Goal: Task Accomplishment & Management: Use online tool/utility

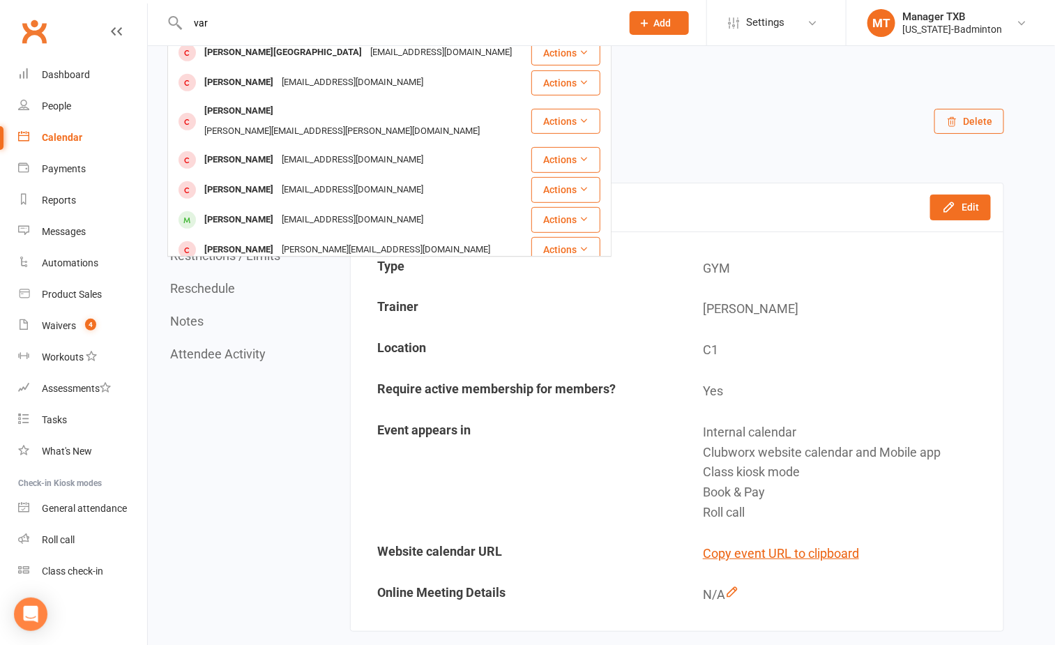
scroll to position [270, 0]
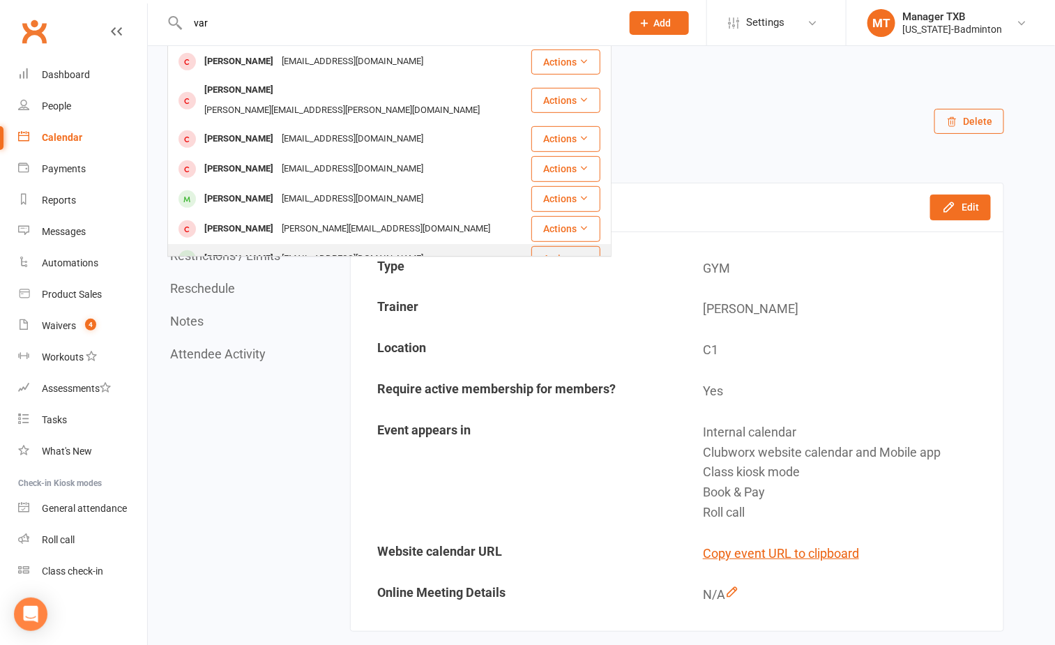
type input "var"
click at [270, 249] on div "Varnika Mutyala" at bounding box center [238, 259] width 77 height 20
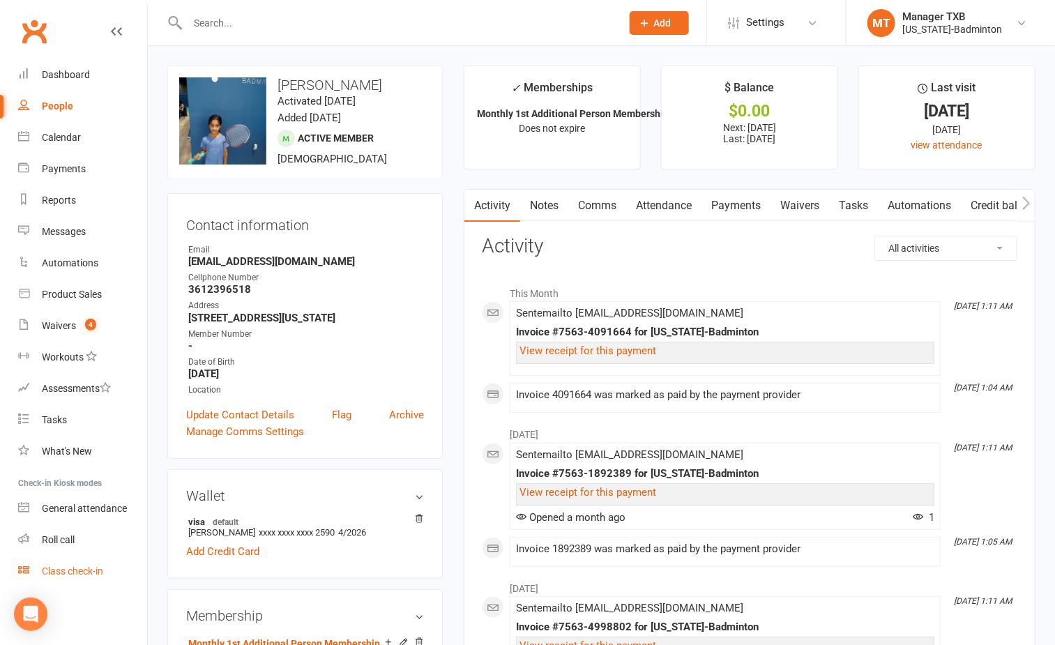
click at [72, 579] on link "Class check-in" at bounding box center [82, 571] width 129 height 31
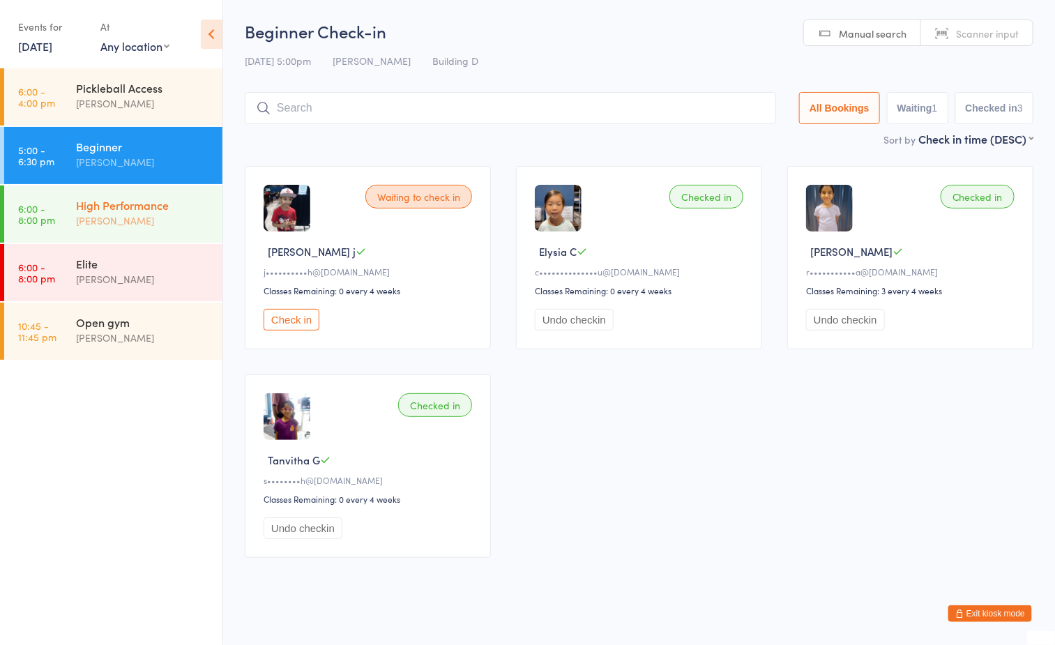
click at [145, 199] on div "High Performance" at bounding box center [143, 204] width 135 height 15
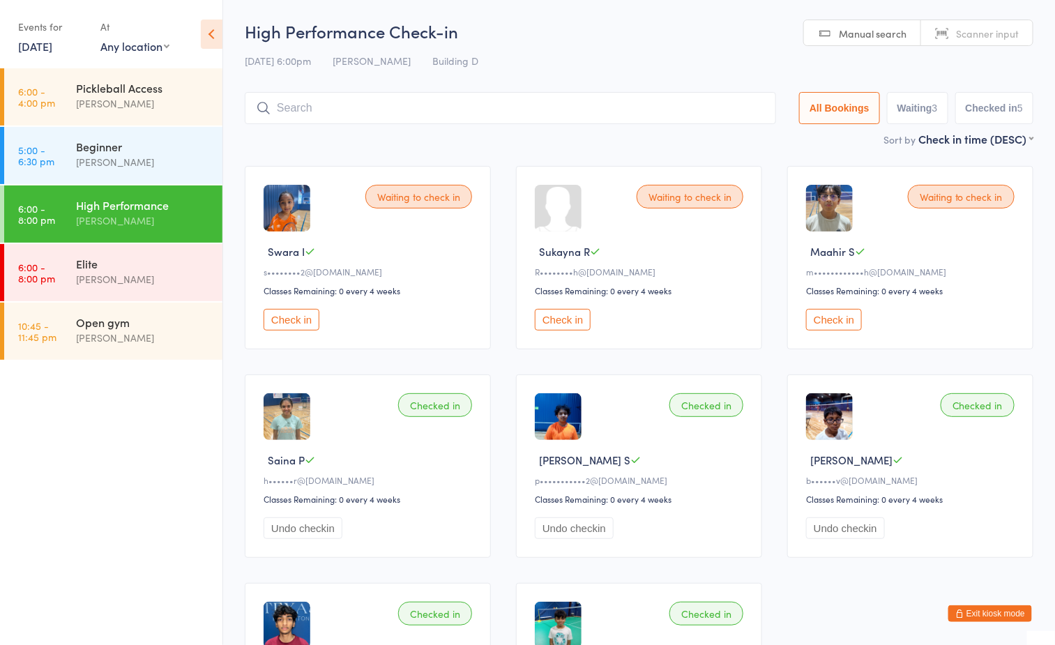
click at [63, 439] on ul "6:00 - 4:00 pm Pickleball Access Boyd Tahtat 5:00 - 6:30 pm Beginner Ayu Gary L…" at bounding box center [111, 356] width 222 height 576
click at [114, 252] on div "Elite Ayu Gary Luna" at bounding box center [149, 271] width 146 height 55
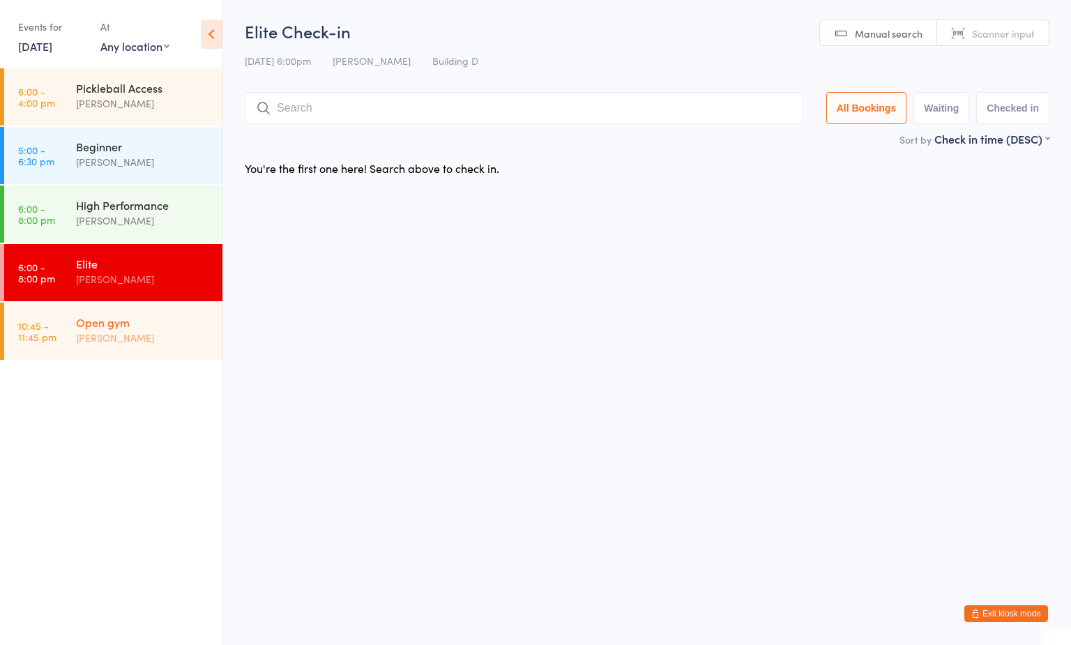
click at [146, 326] on div "Open gym" at bounding box center [143, 321] width 135 height 15
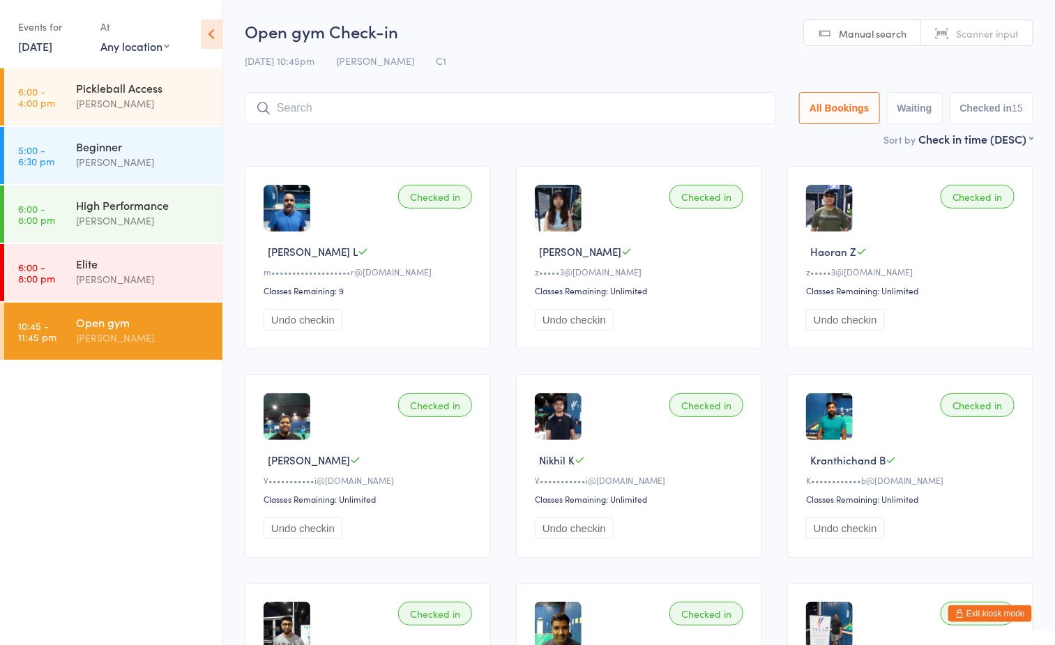
click at [598, 49] on div "11 Aug 10:45pm Boyd Tahtat C1" at bounding box center [639, 60] width 788 height 23
click at [546, 40] on h2 "Open gym Check-in" at bounding box center [639, 31] width 788 height 23
click at [145, 343] on div "[PERSON_NAME]" at bounding box center [143, 338] width 135 height 16
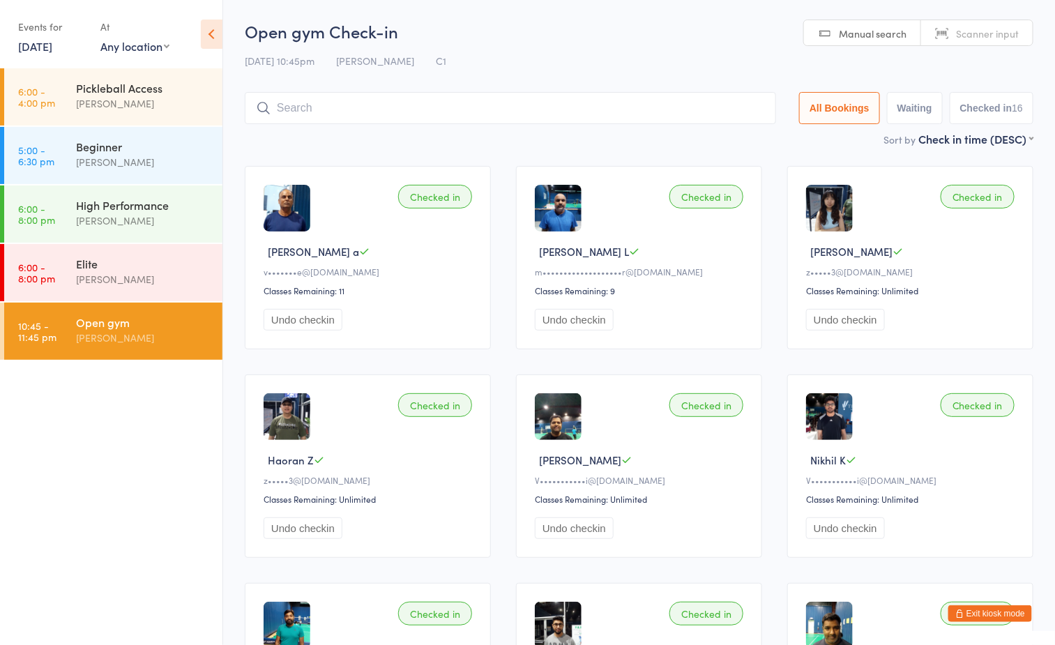
click at [540, 48] on div "Open gym Check-in 11 Aug 10:45pm Boyd Tahtat C1 Manual search Scanner input All…" at bounding box center [639, 76] width 788 height 112
click at [481, 107] on input "search" at bounding box center [510, 108] width 531 height 32
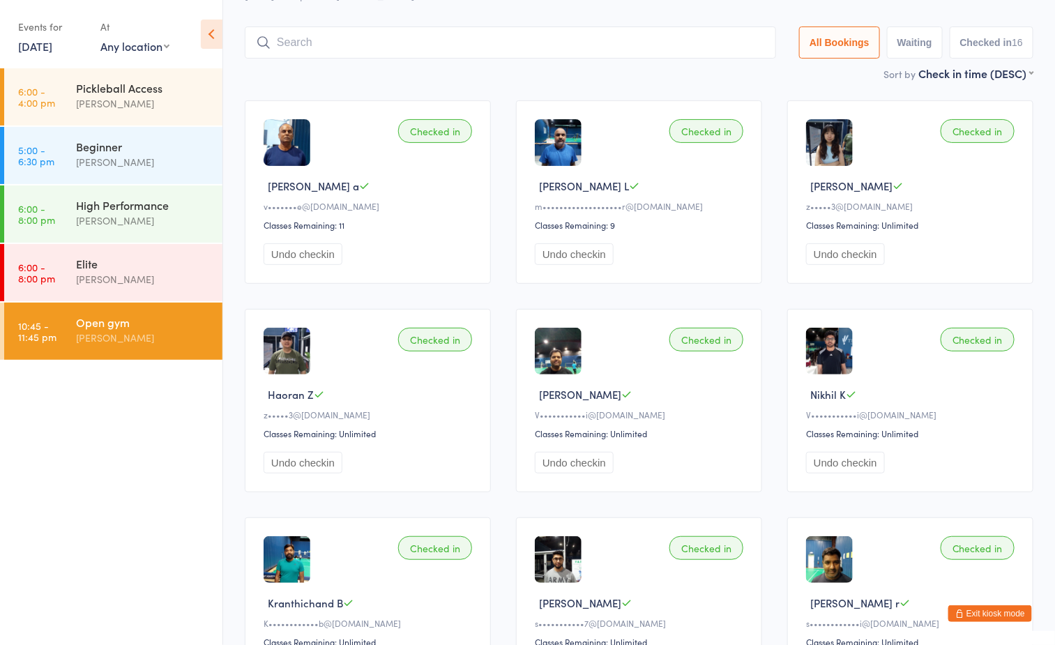
scroll to position [92, 0]
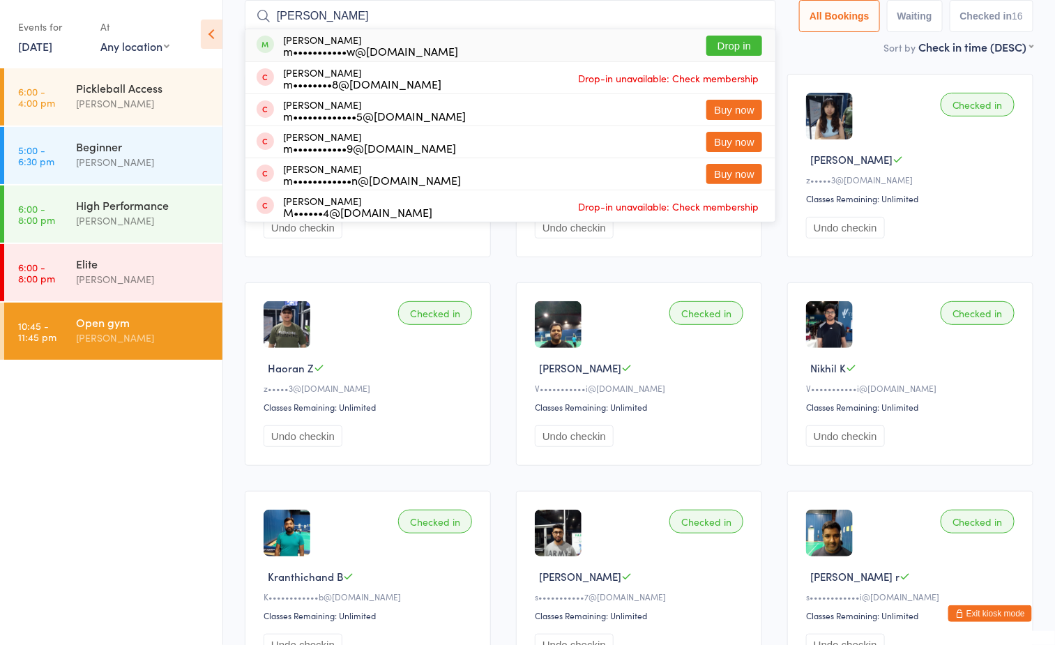
type input "melvin"
click at [714, 40] on button "Drop in" at bounding box center [734, 46] width 56 height 20
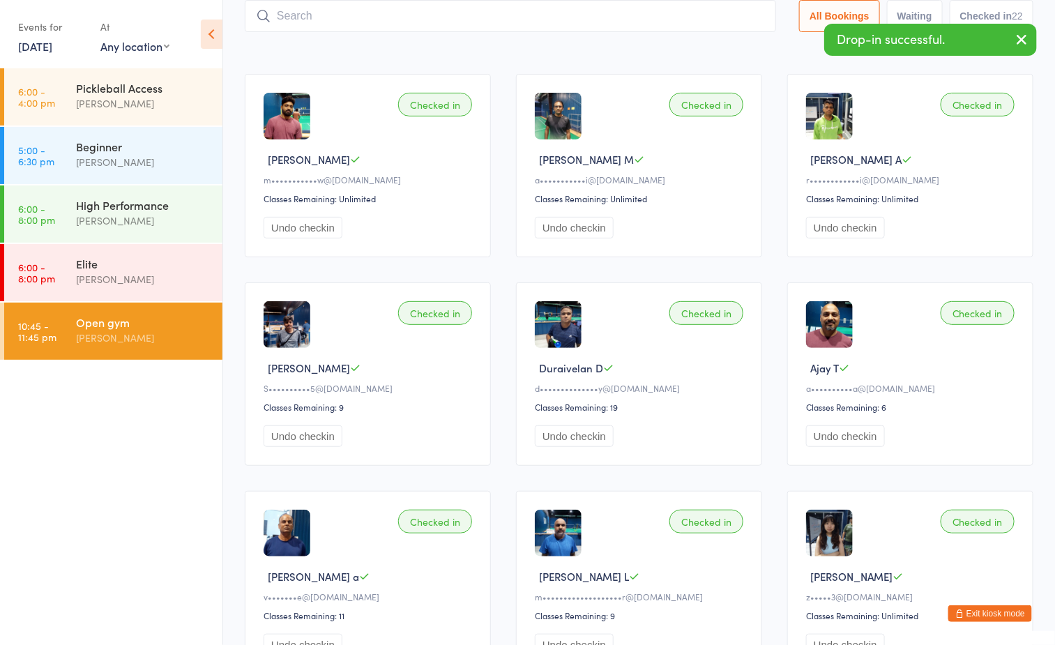
click at [448, 51] on div "Sort by Check in time (DESC) First name (ASC) First name (DESC) Last name (ASC)…" at bounding box center [639, 46] width 788 height 15
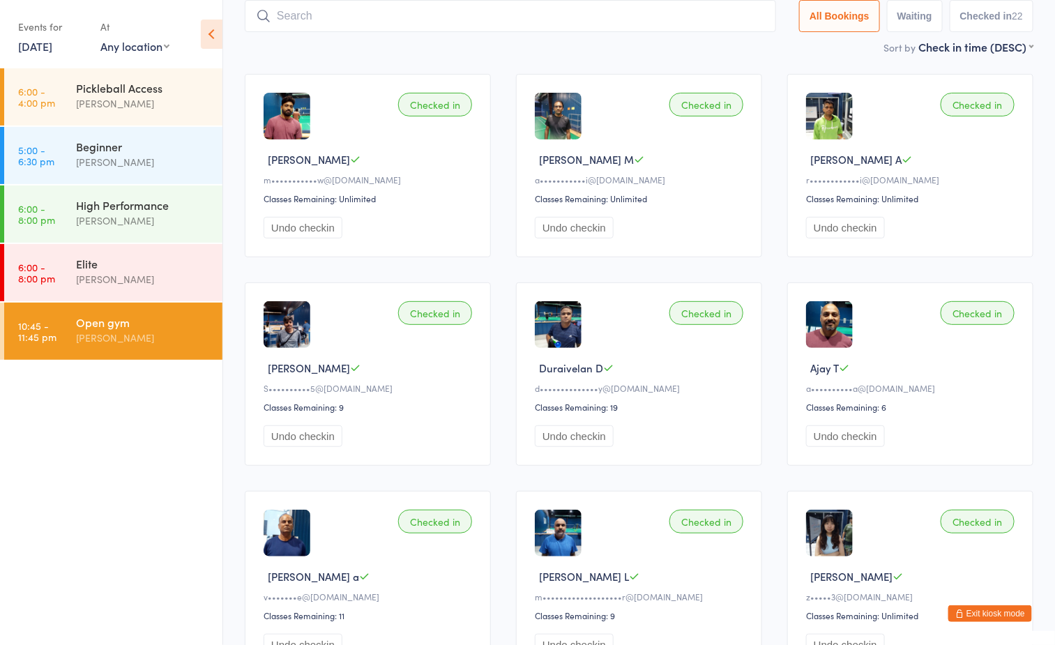
click at [149, 344] on div "[PERSON_NAME]" at bounding box center [143, 338] width 135 height 16
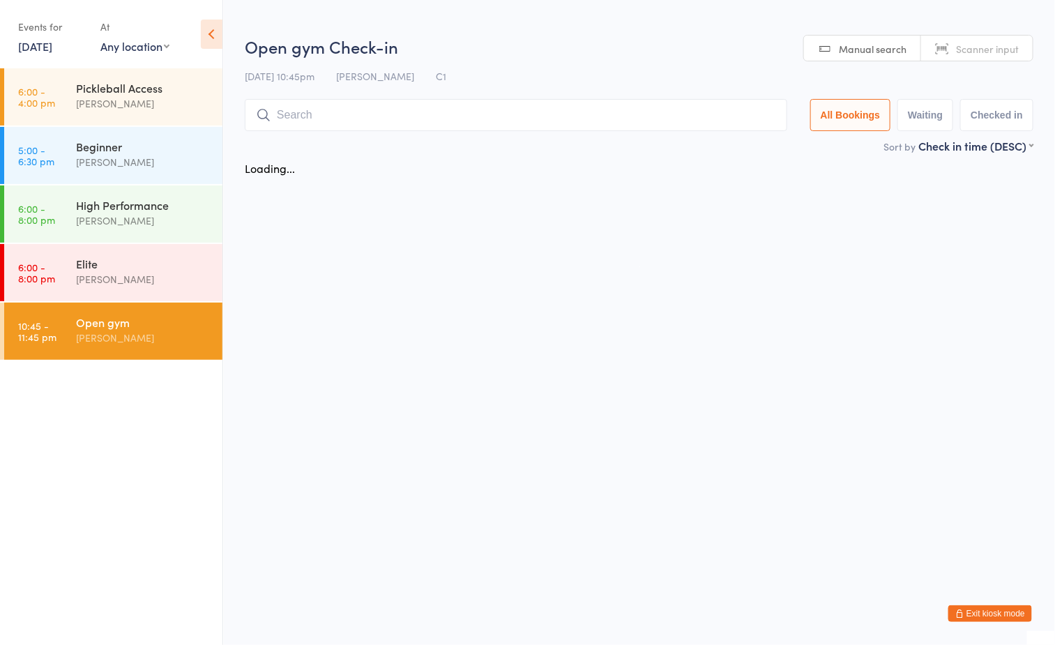
scroll to position [0, 0]
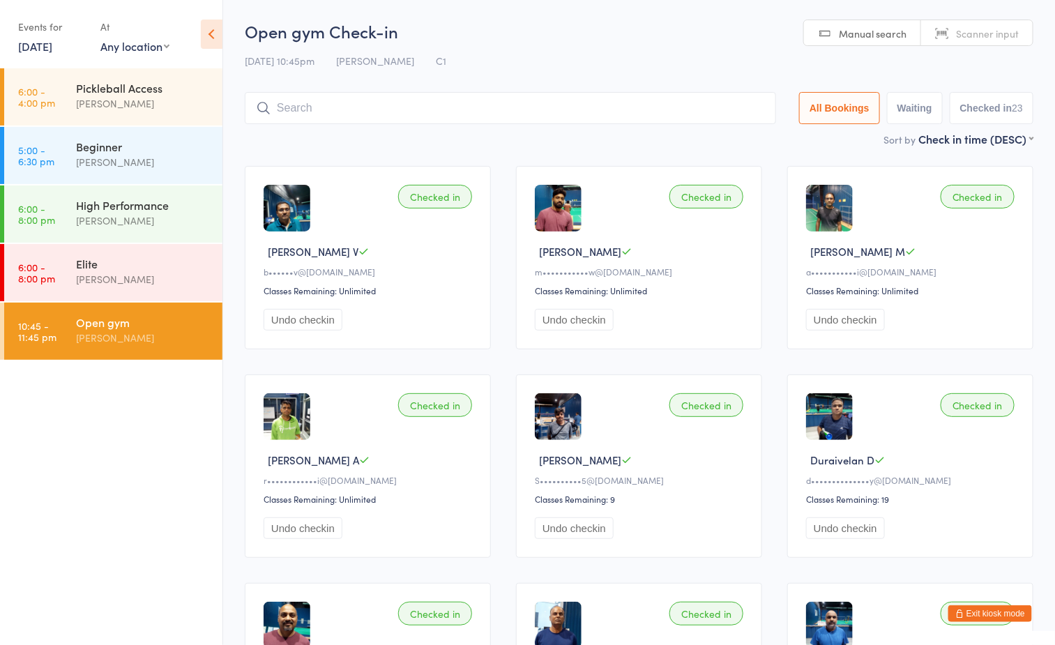
click at [1004, 613] on button "Exit kiosk mode" at bounding box center [990, 613] width 84 height 17
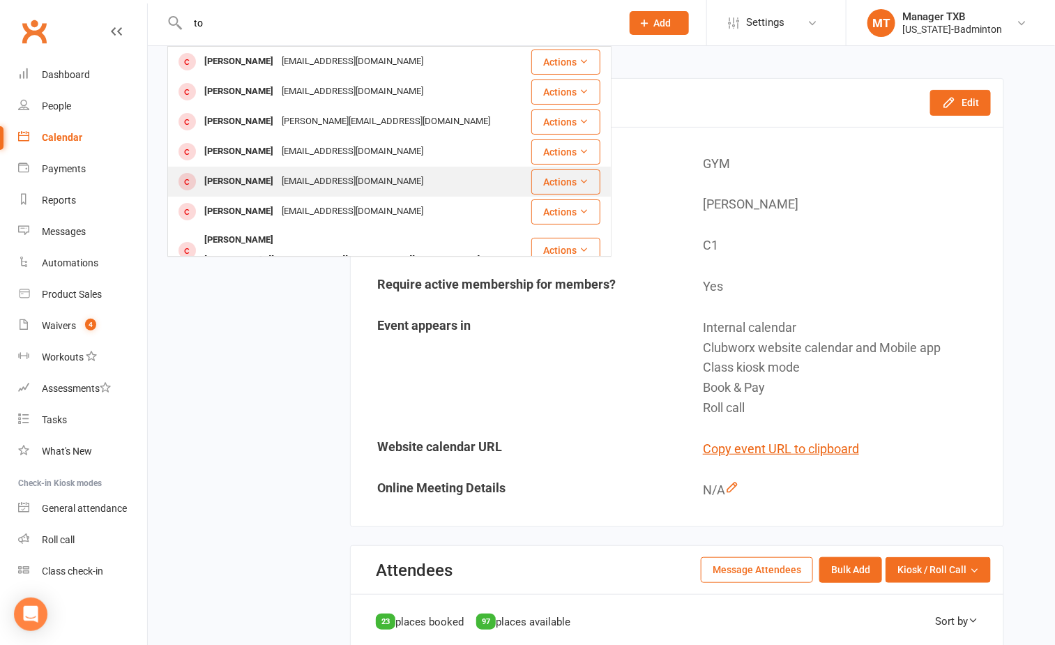
type input "t"
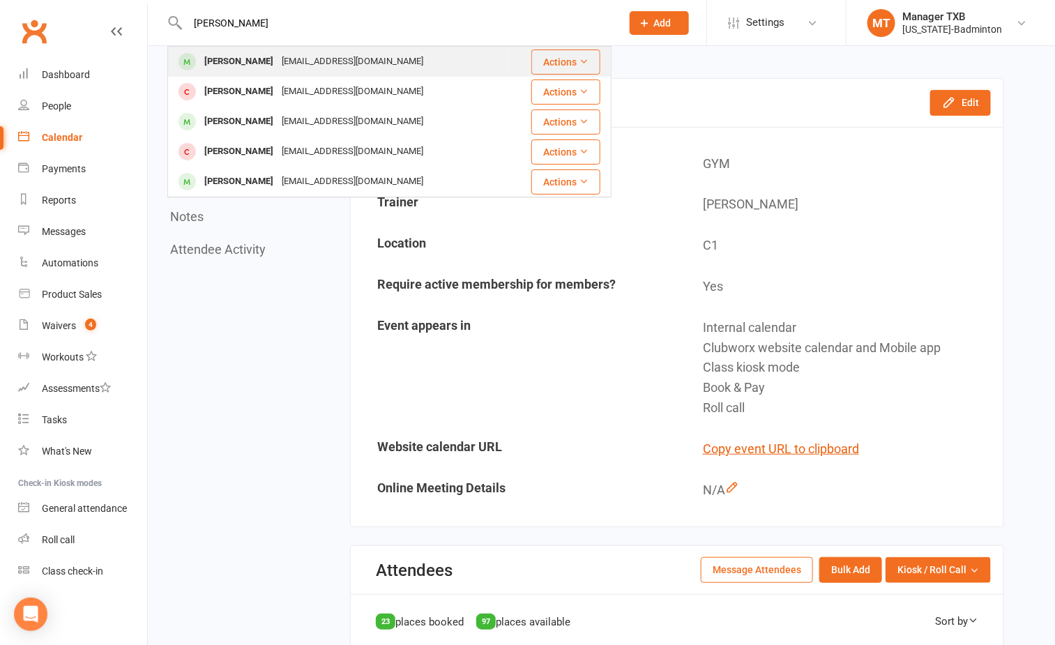
type input "inasu"
click at [238, 59] on div "Thomas Inasu" at bounding box center [238, 62] width 77 height 20
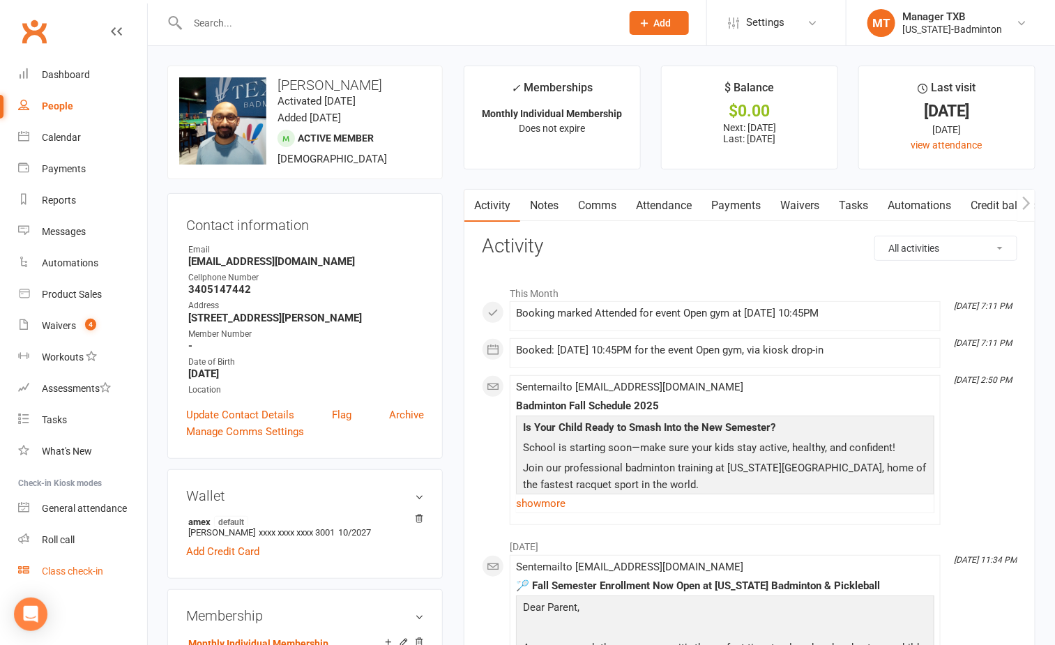
click at [95, 574] on div "Class check-in" at bounding box center [72, 570] width 61 height 11
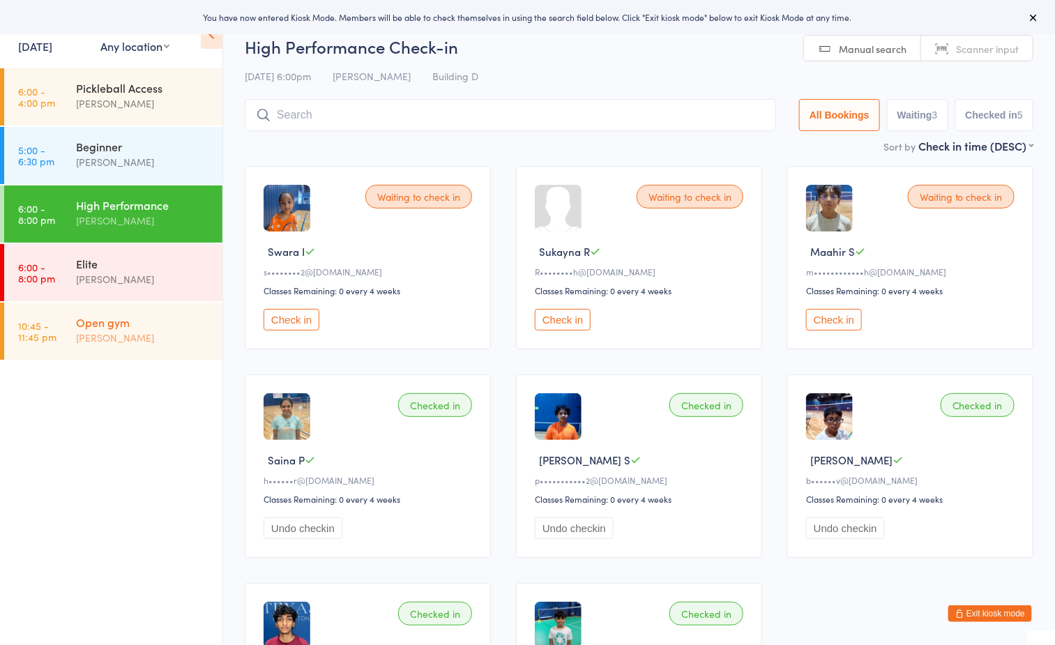
click at [160, 339] on div "[PERSON_NAME]" at bounding box center [143, 338] width 135 height 16
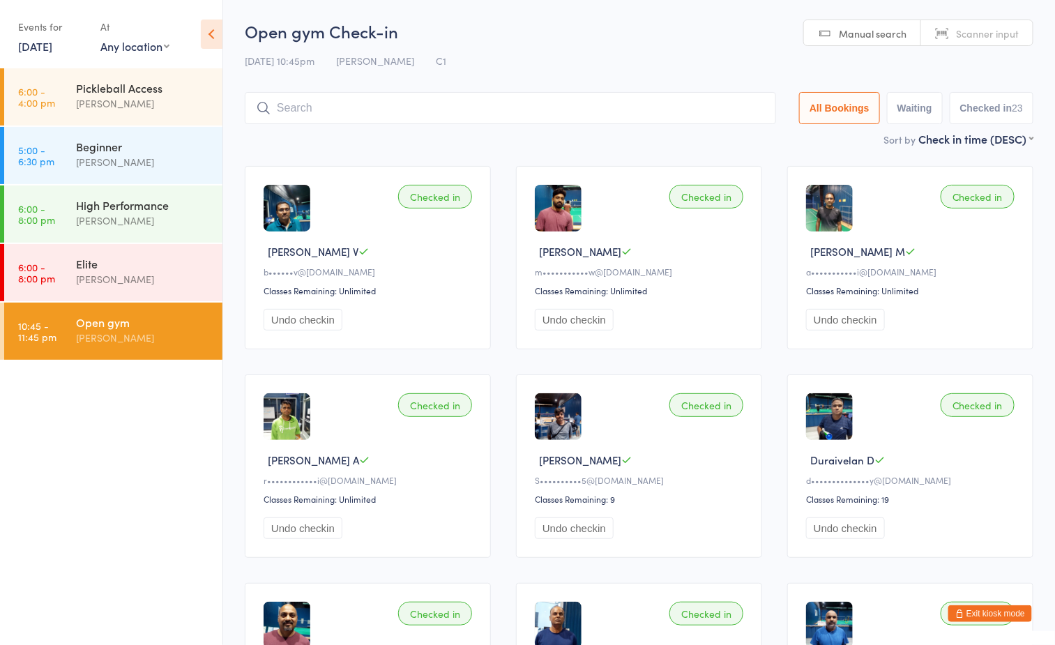
click at [979, 605] on button "Exit kiosk mode" at bounding box center [990, 613] width 84 height 17
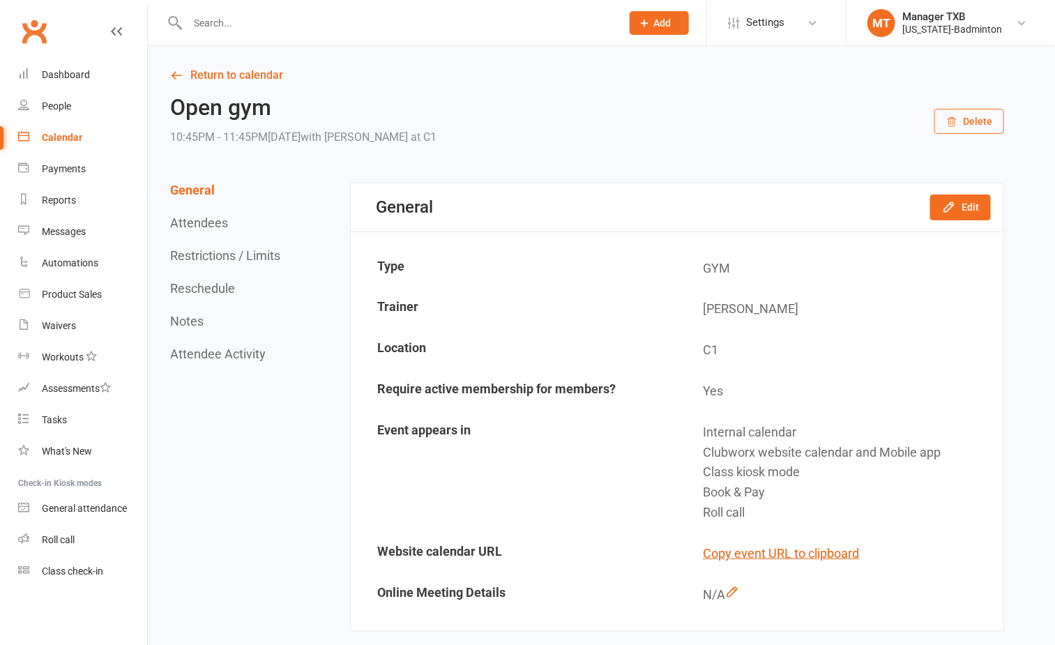
click at [291, 21] on input "text" at bounding box center [397, 23] width 428 height 20
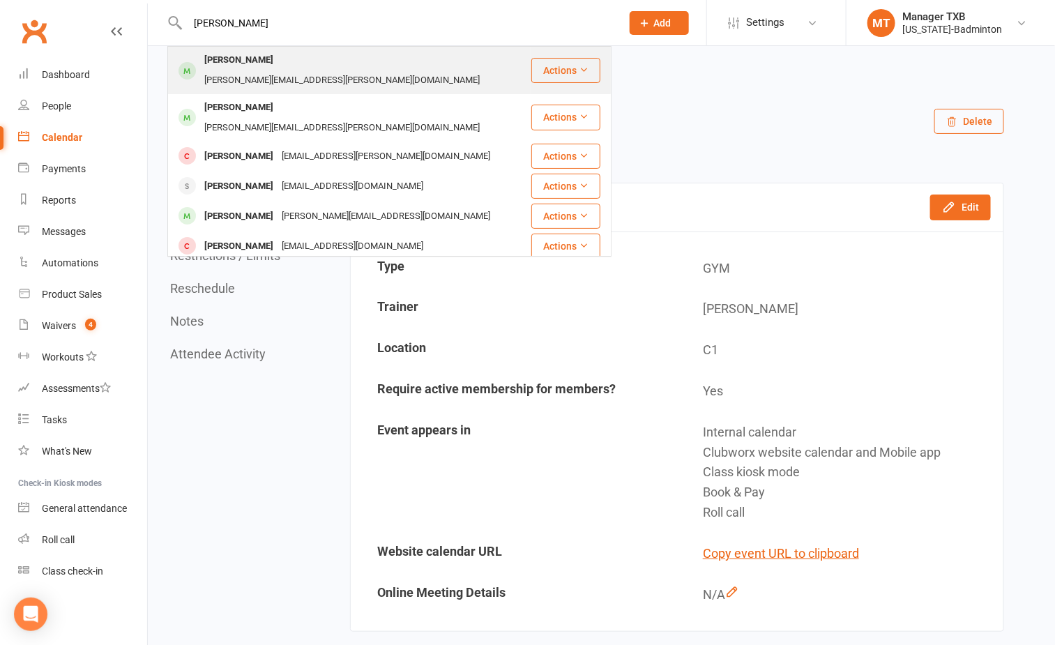
type input "[PERSON_NAME]"
click at [276, 54] on div "[PERSON_NAME]" at bounding box center [238, 60] width 77 height 20
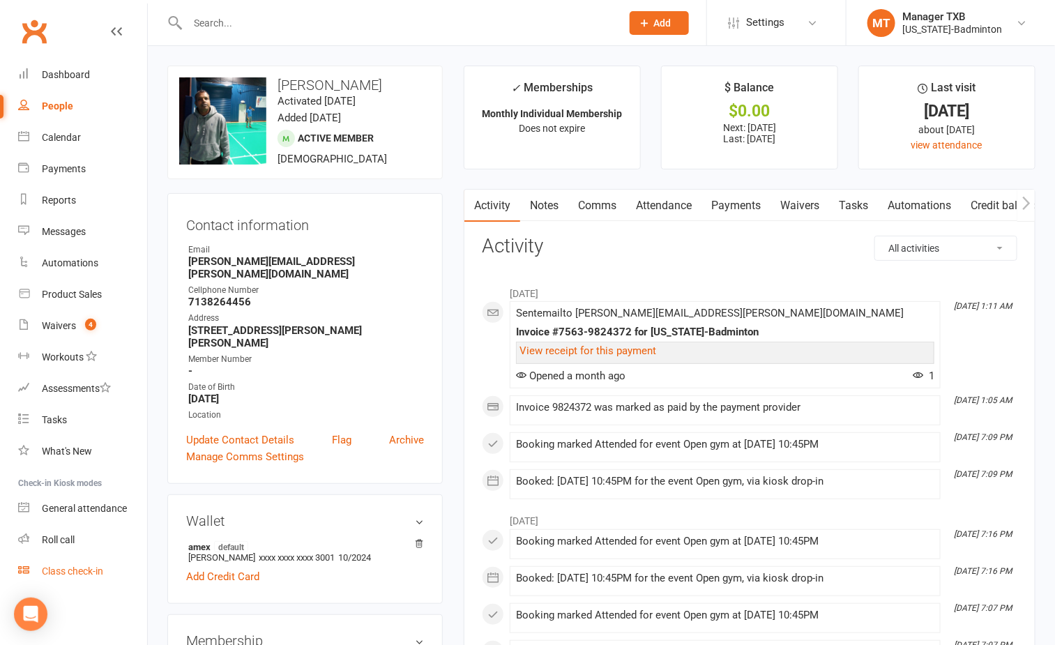
click at [89, 574] on div "Class check-in" at bounding box center [72, 570] width 61 height 11
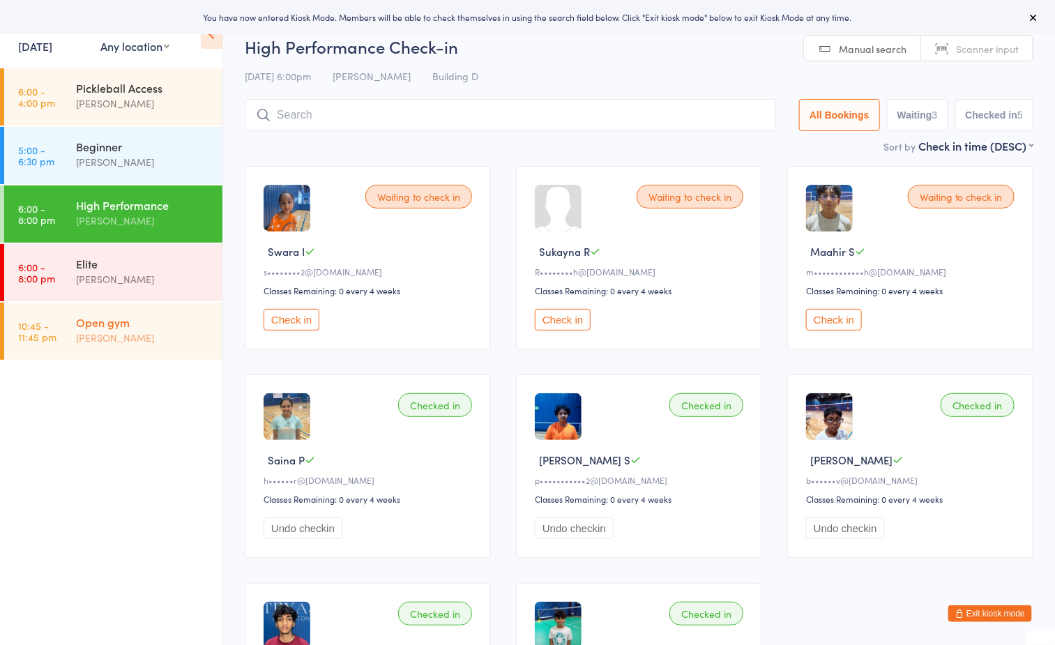
click at [132, 312] on div "Open gym Boyd Tahtat" at bounding box center [149, 330] width 146 height 55
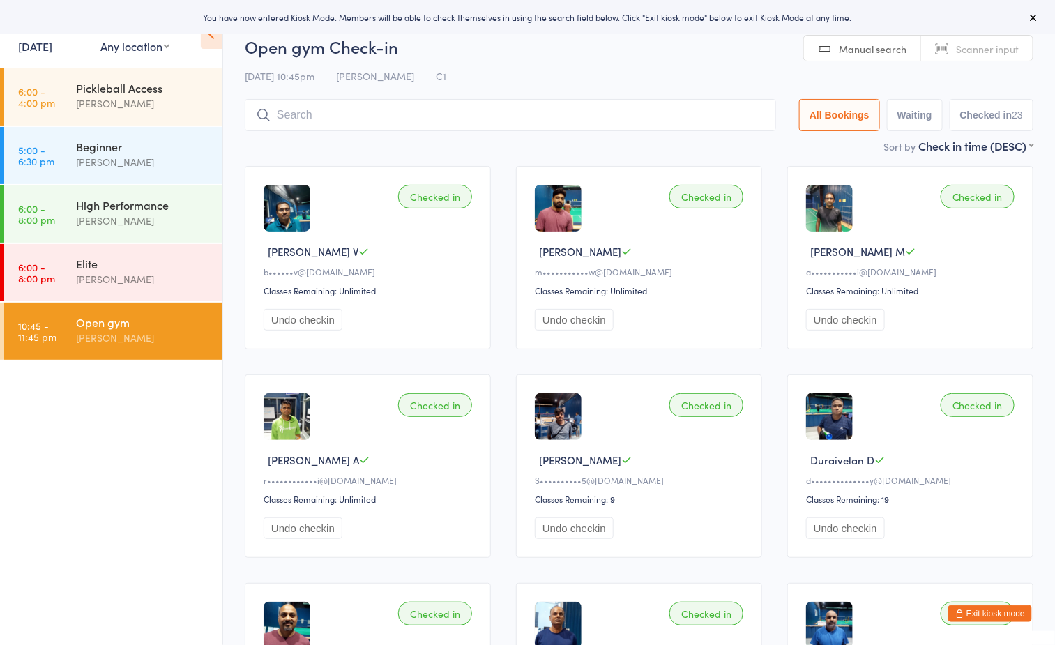
click at [580, 59] on div "Open gym Check-in 11 Aug 10:45pm Boyd Tahtat C1 Manual search Scanner input All…" at bounding box center [639, 86] width 788 height 103
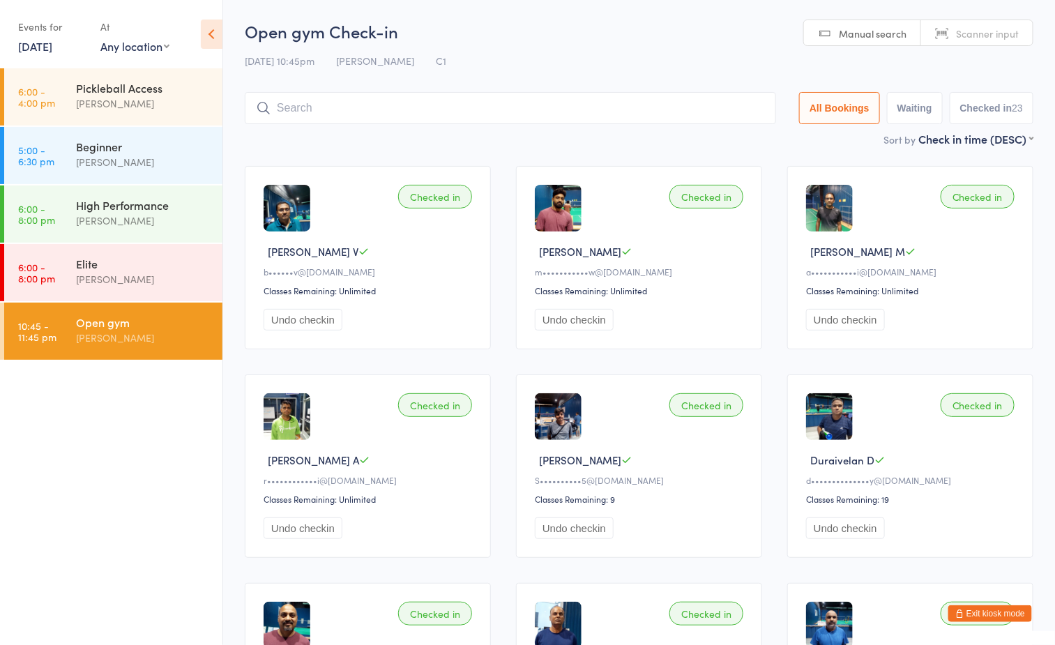
click at [130, 333] on div "[PERSON_NAME]" at bounding box center [143, 338] width 135 height 16
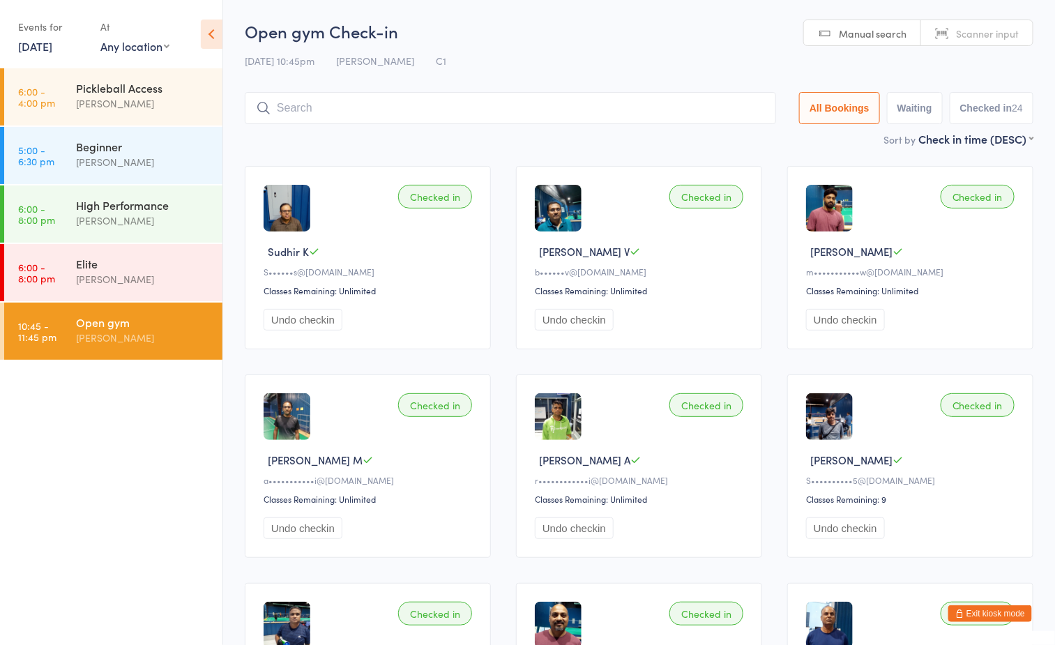
click at [199, 341] on div "[PERSON_NAME]" at bounding box center [143, 338] width 135 height 16
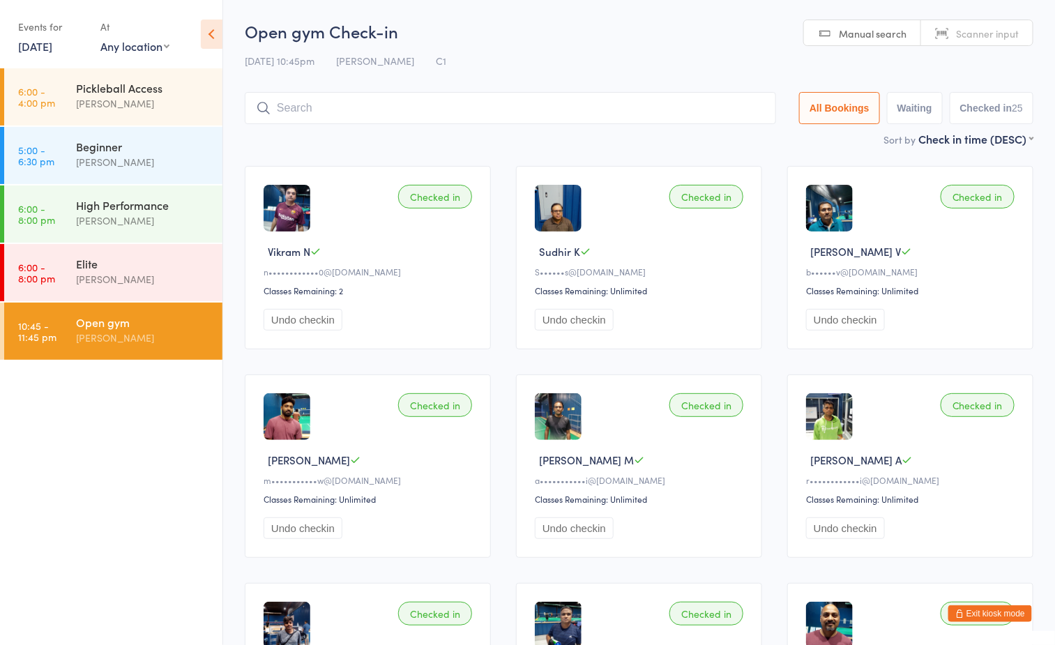
click at [457, 102] on input "search" at bounding box center [510, 108] width 531 height 32
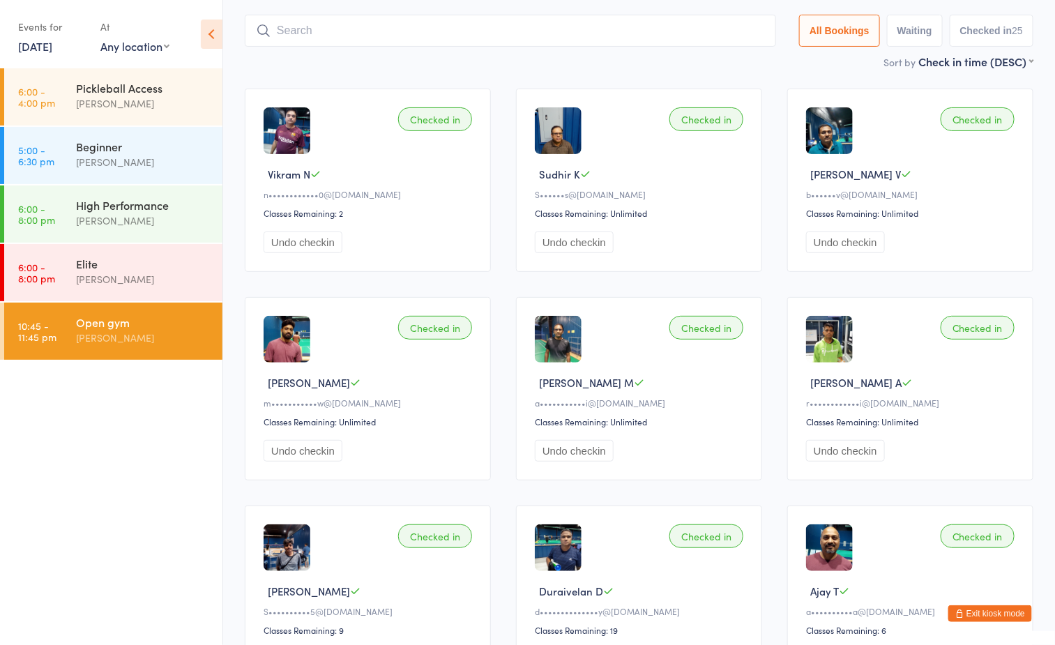
scroll to position [92, 0]
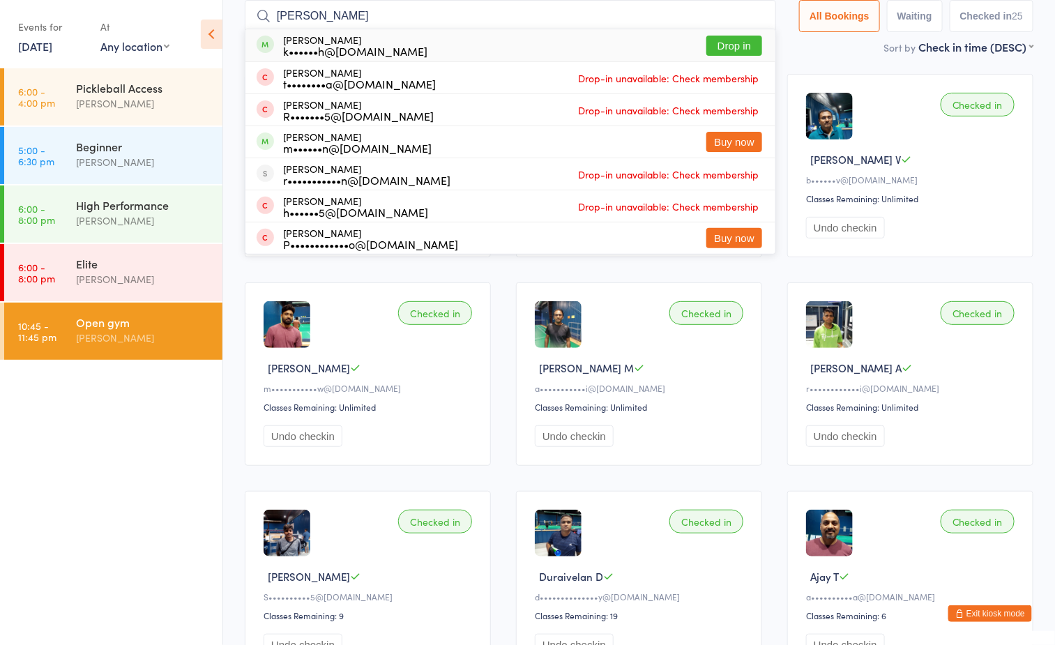
type input "ranjith"
click at [719, 42] on button "Drop in" at bounding box center [734, 46] width 56 height 20
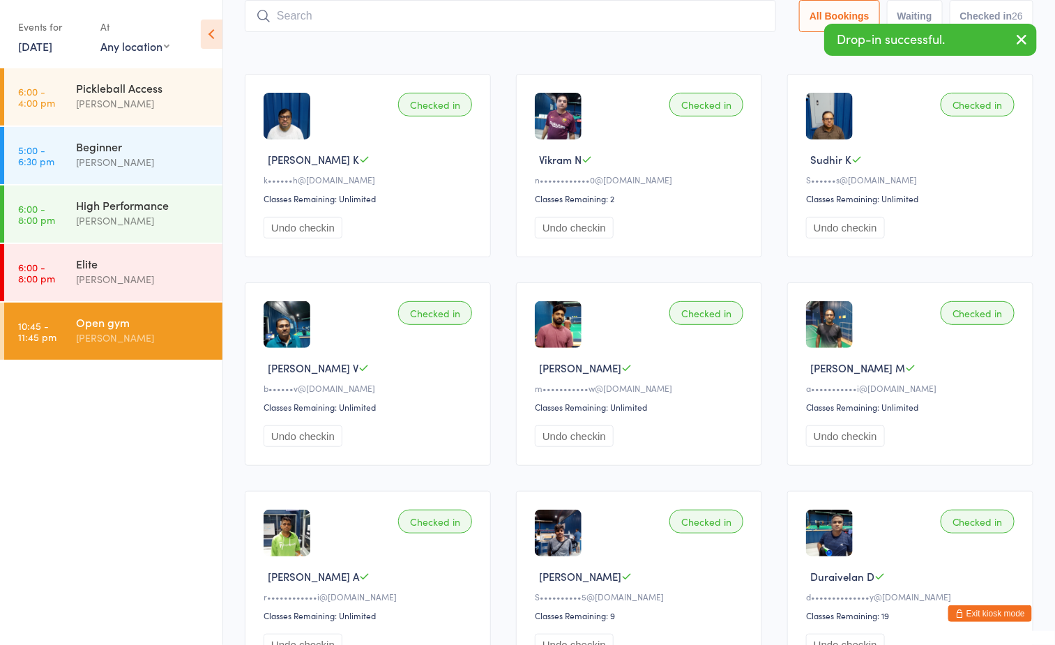
click at [485, 52] on div "Sort by Check in time (DESC) First name (ASC) First name (DESC) Last name (ASC)…" at bounding box center [639, 46] width 788 height 15
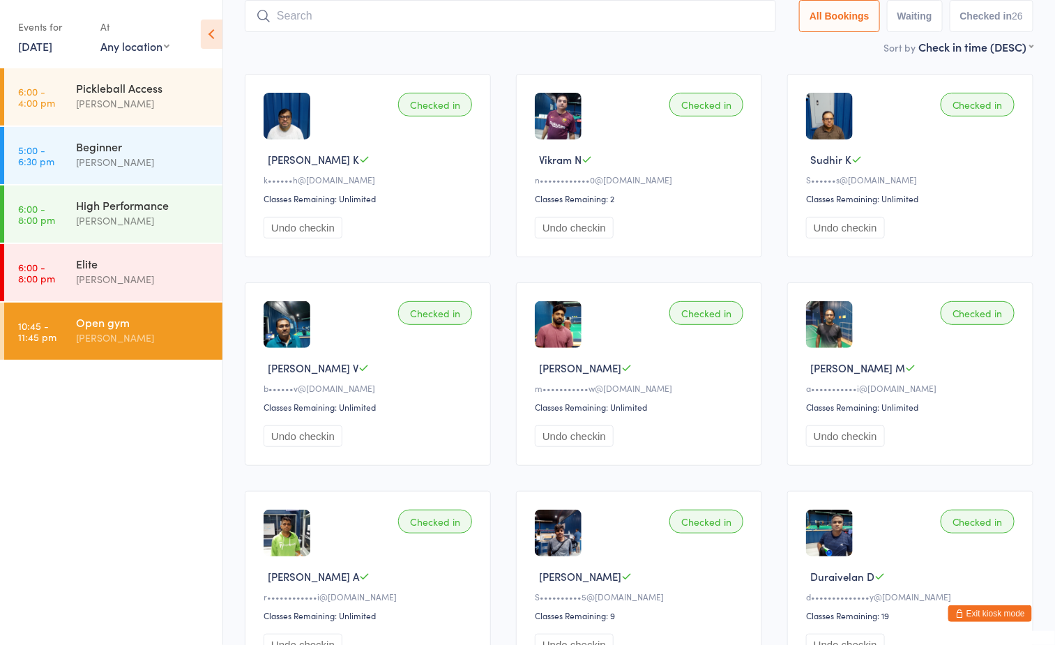
click at [422, 20] on input "search" at bounding box center [510, 16] width 531 height 32
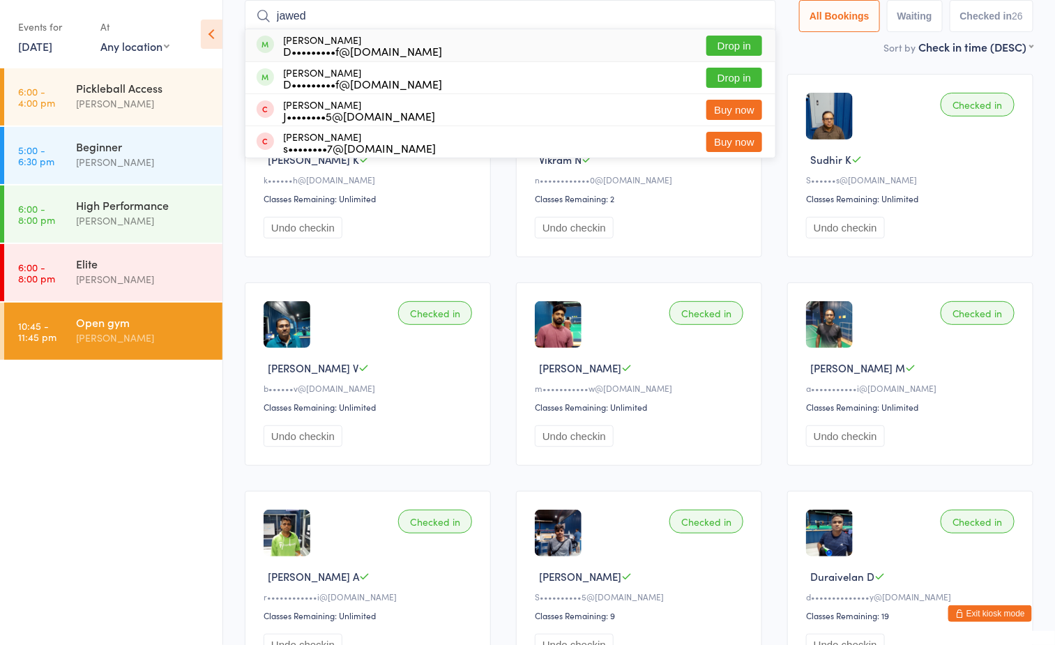
type input "jawed"
click at [719, 40] on button "Drop in" at bounding box center [734, 46] width 56 height 20
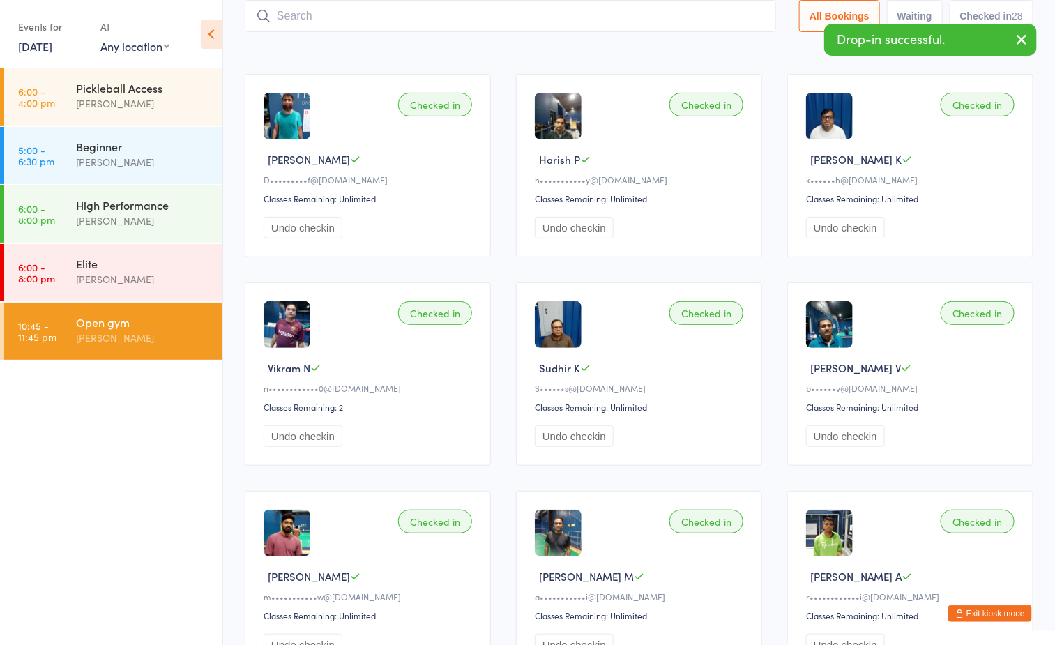
click at [475, 47] on div "Sort by Check in time (DESC) First name (ASC) First name (DESC) Last name (ASC)…" at bounding box center [639, 46] width 788 height 15
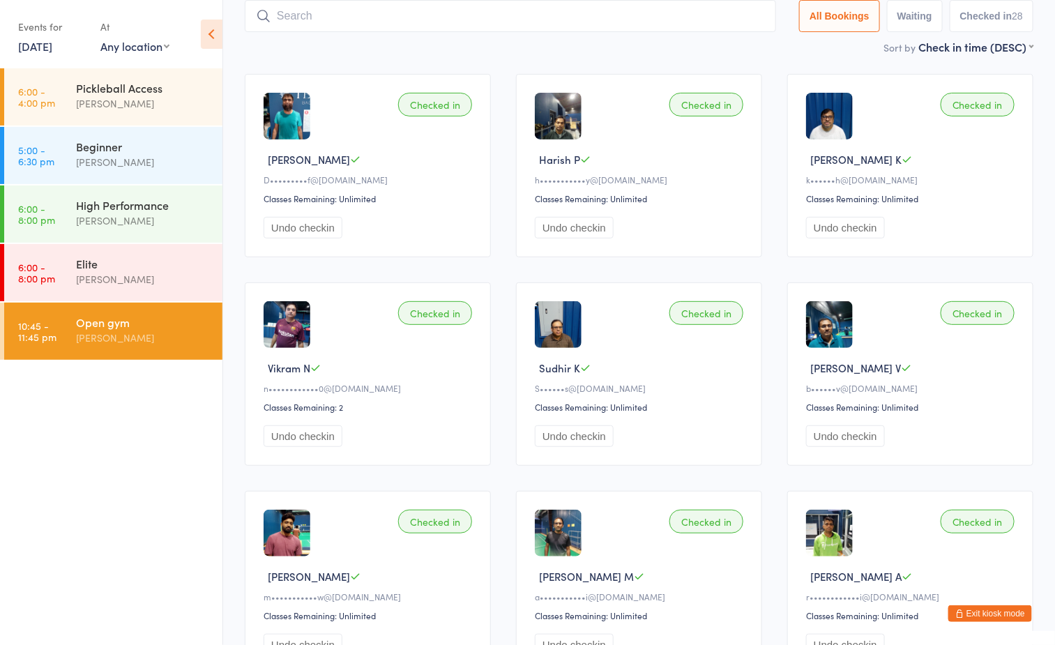
click at [140, 342] on div "[PERSON_NAME]" at bounding box center [143, 338] width 135 height 16
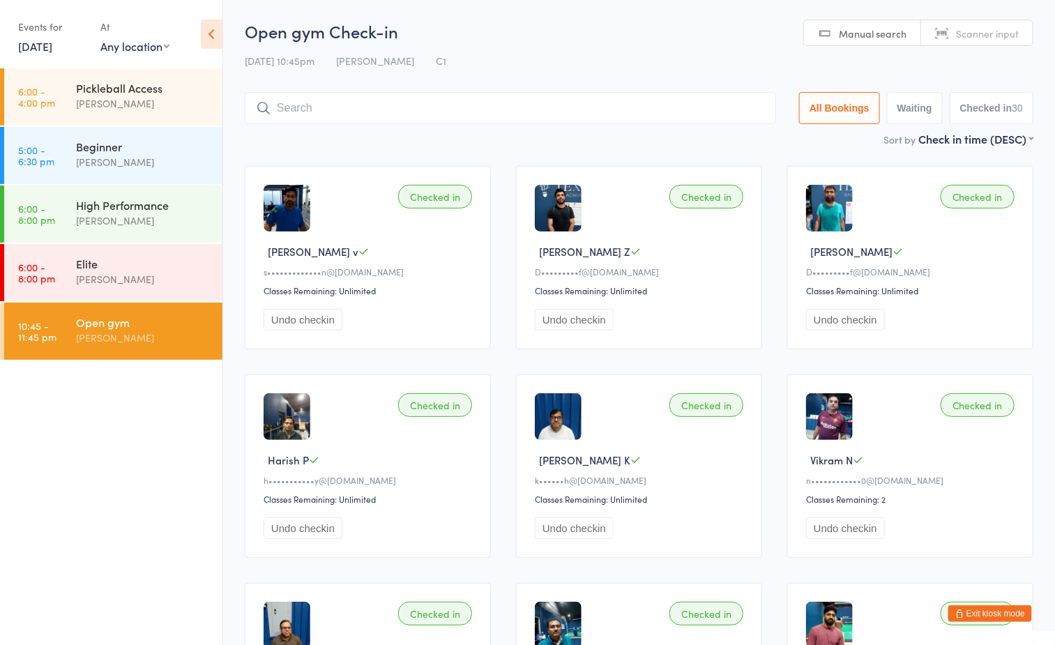
click at [141, 347] on div "Open gym Boyd Tahtat" at bounding box center [149, 330] width 146 height 55
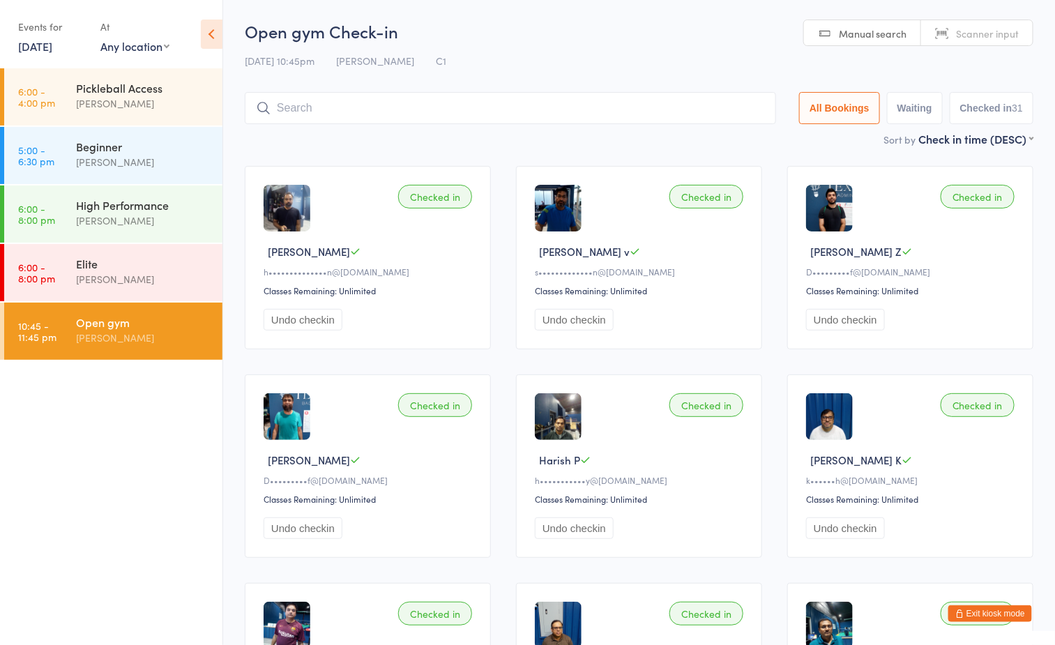
click at [648, 36] on h2 "Open gym Check-in" at bounding box center [639, 31] width 788 height 23
click at [1002, 605] on button "Exit kiosk mode" at bounding box center [990, 613] width 84 height 17
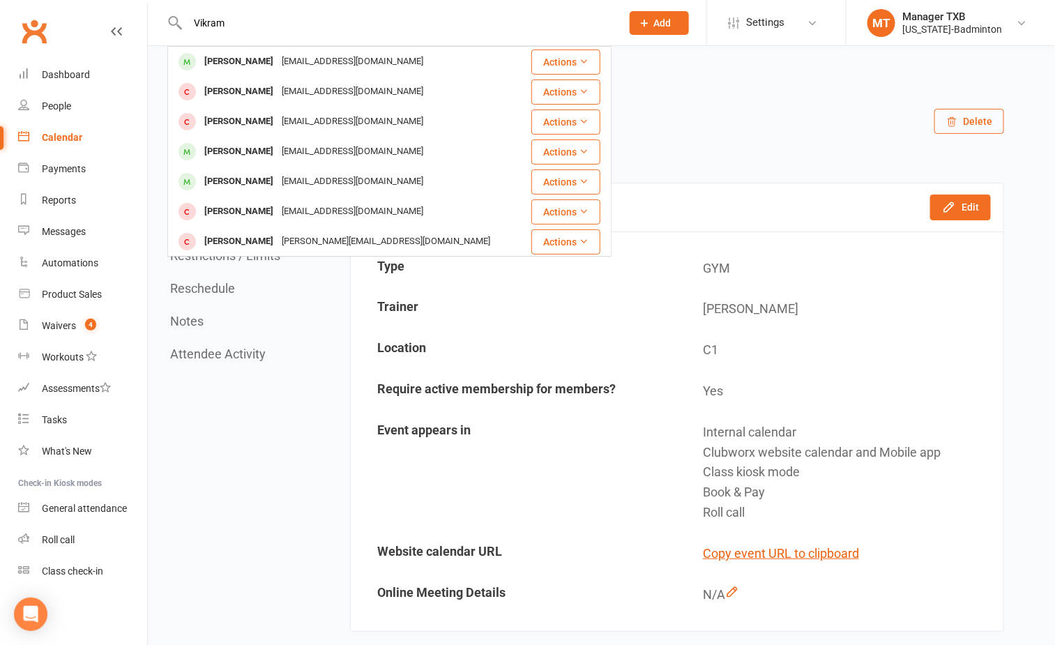
type input "Vikram"
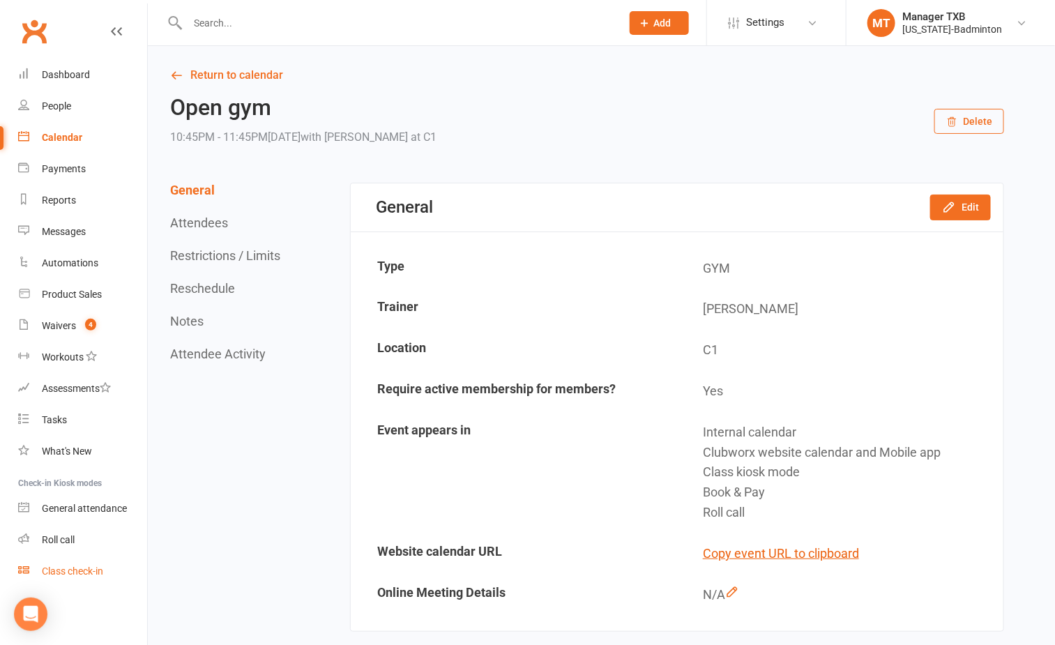
click at [82, 571] on div "Class check-in" at bounding box center [72, 570] width 61 height 11
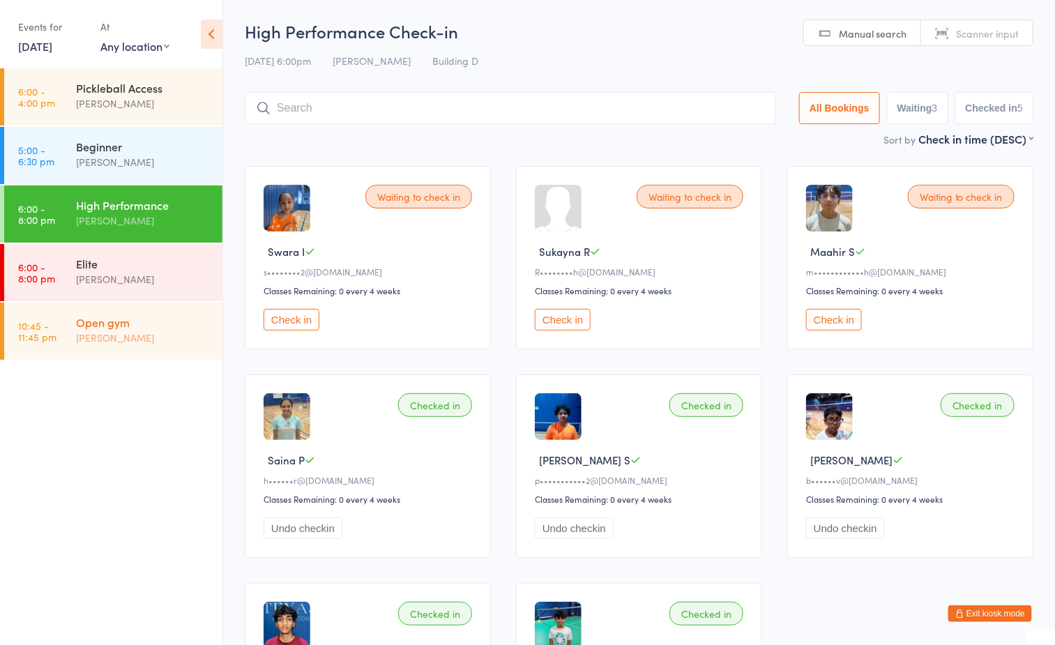
click at [149, 321] on div "Open gym" at bounding box center [143, 321] width 135 height 15
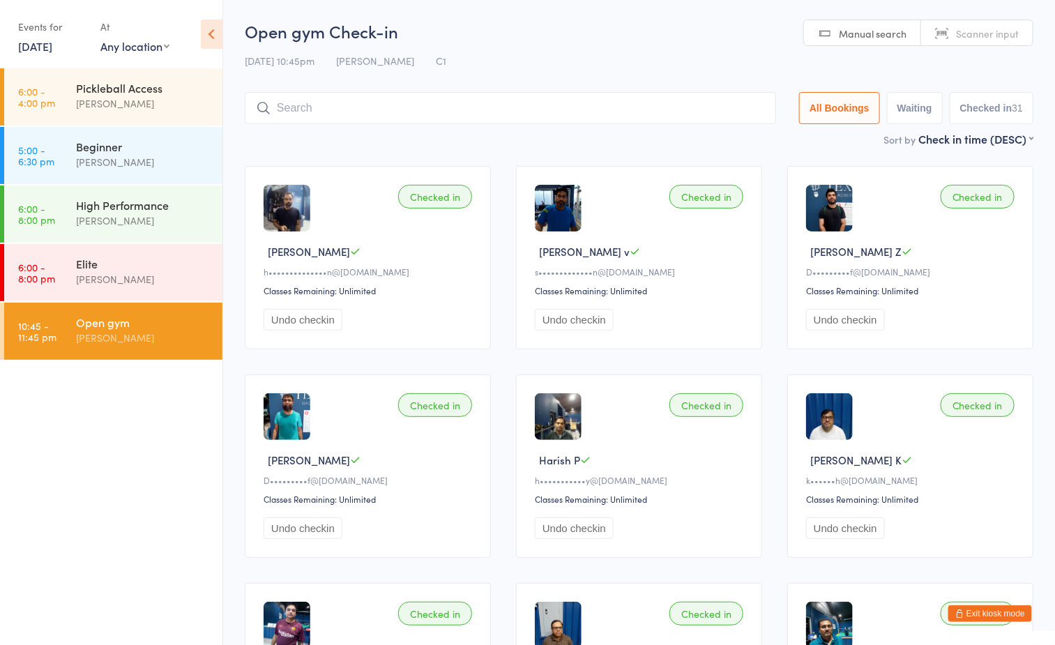
click at [157, 335] on div "[PERSON_NAME]" at bounding box center [143, 338] width 135 height 16
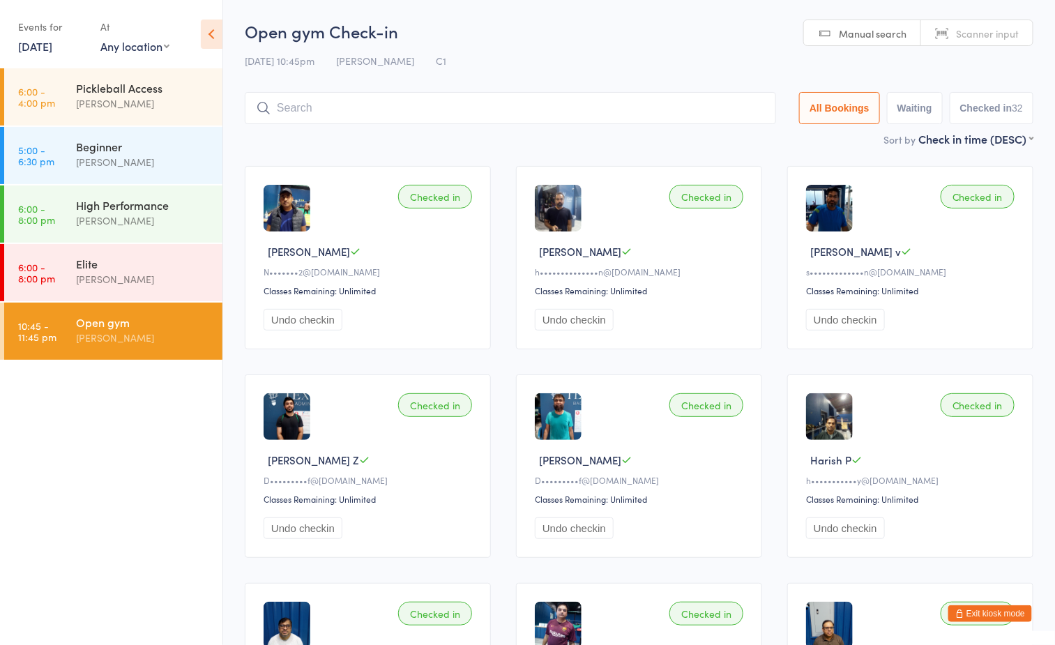
click at [162, 337] on div "[PERSON_NAME]" at bounding box center [143, 338] width 135 height 16
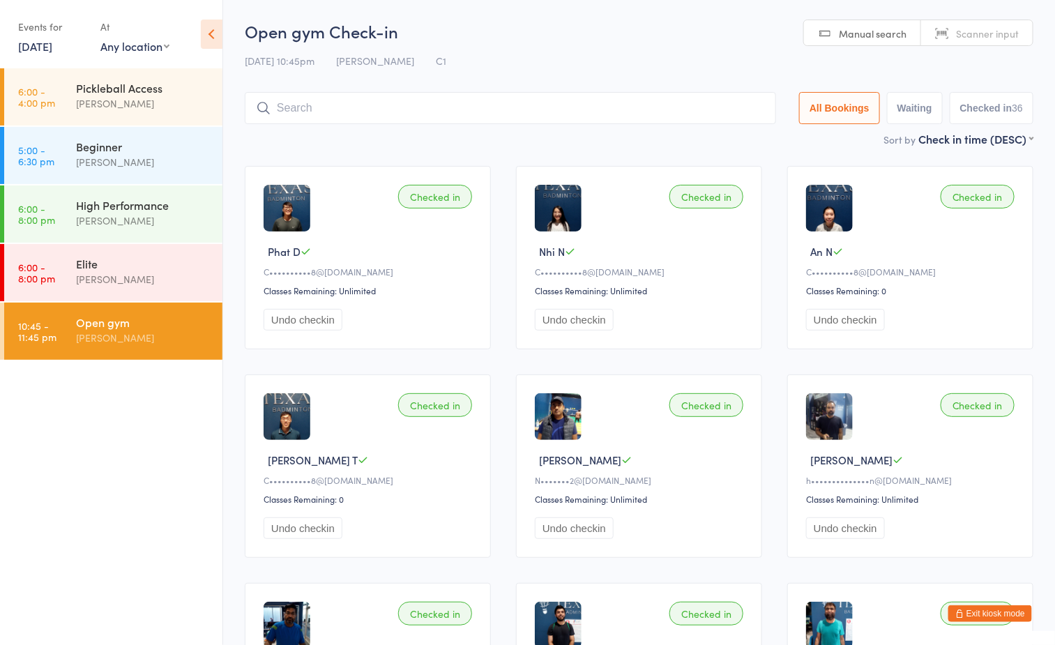
click at [968, 613] on button "Exit kiosk mode" at bounding box center [990, 613] width 84 height 17
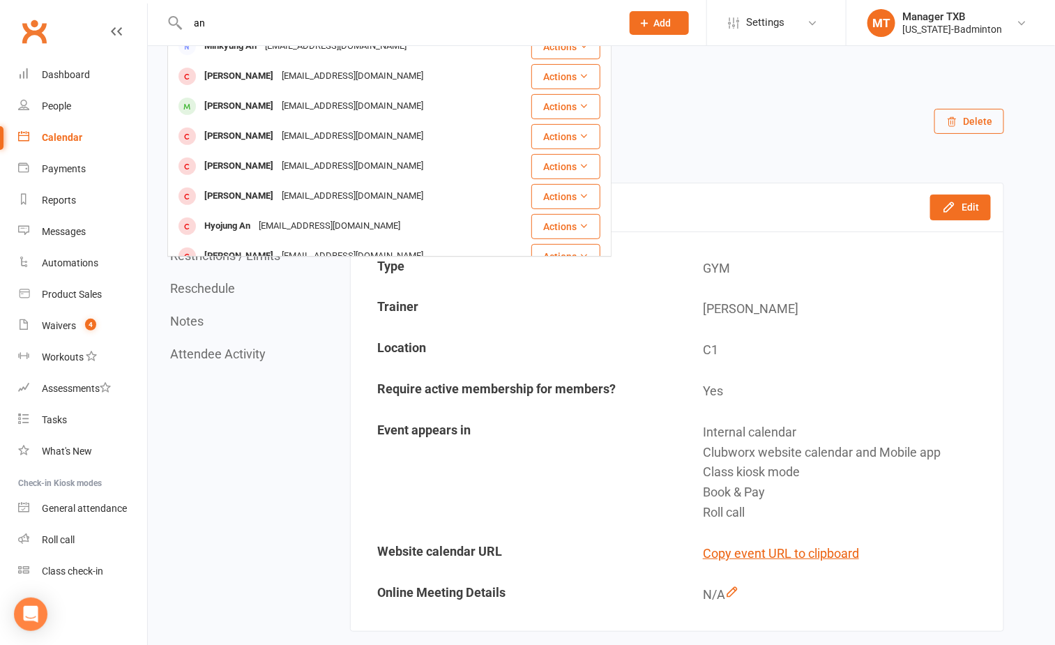
scroll to position [209, 0]
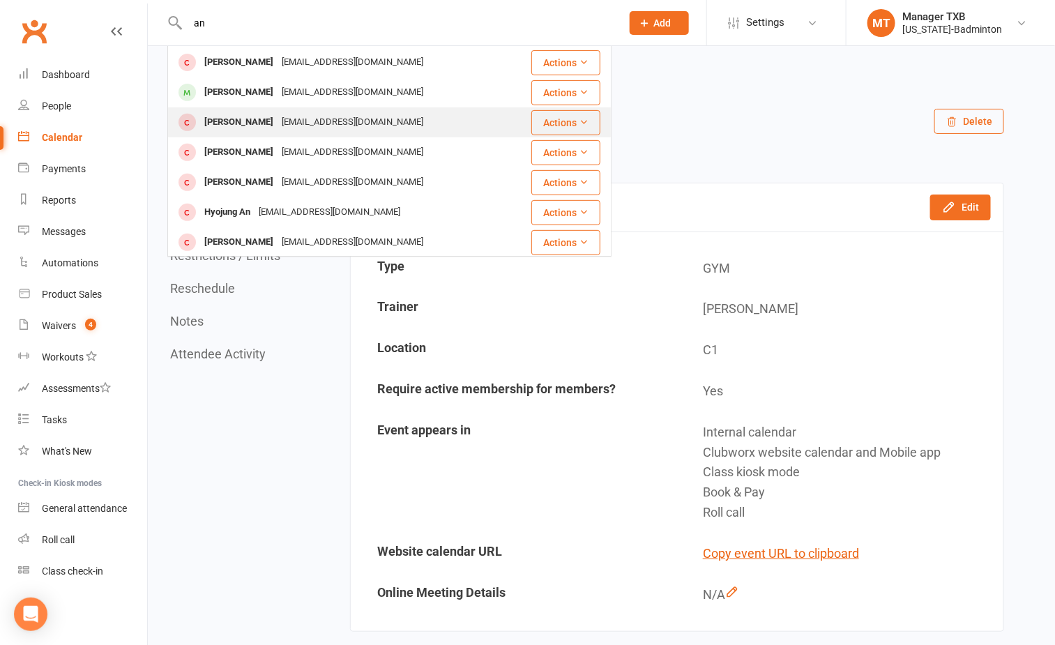
type input "an"
click at [330, 117] on div "CAOPHAT.1998@GMAIL.COM" at bounding box center [352, 122] width 150 height 20
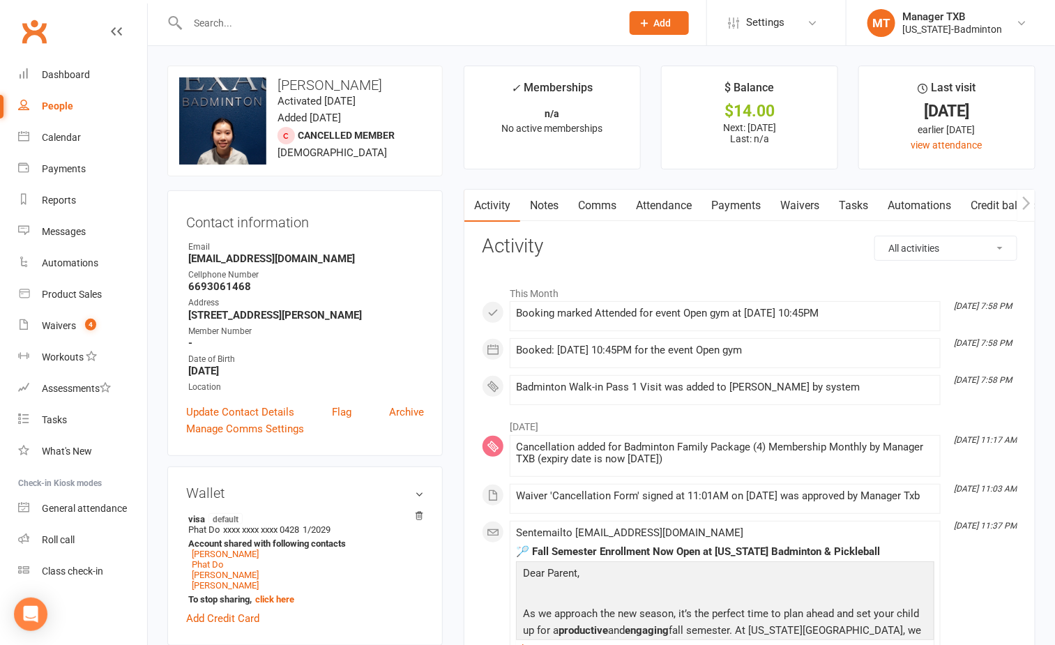
click at [732, 211] on link "Payments" at bounding box center [735, 206] width 69 height 32
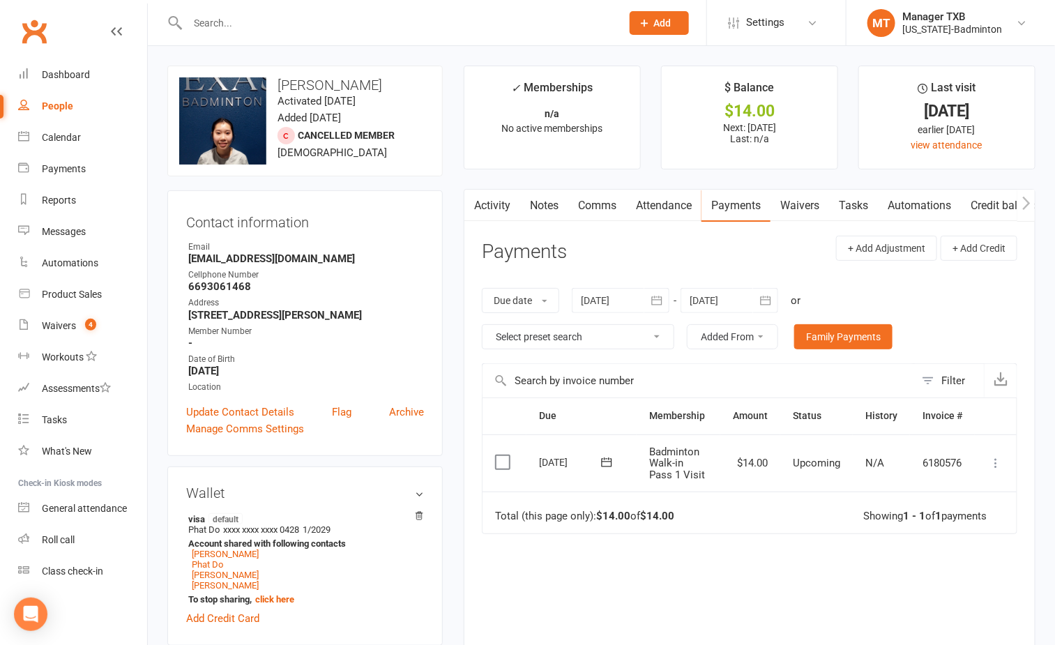
scroll to position [105, 0]
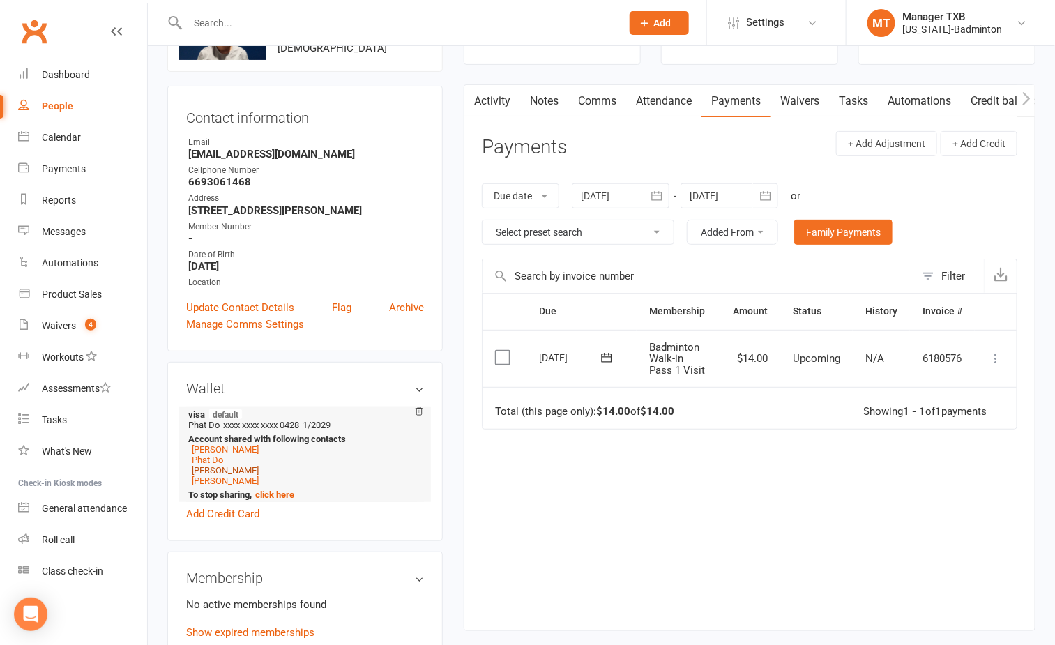
click at [220, 475] on link "Nhi Nguyen" at bounding box center [225, 470] width 67 height 10
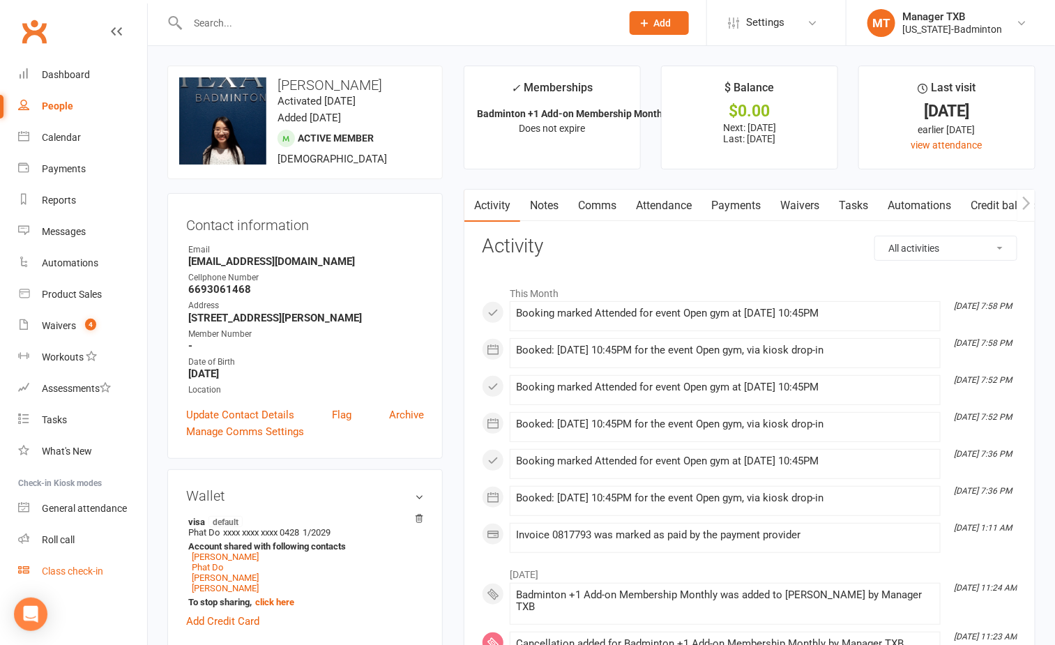
click at [90, 569] on div "Class check-in" at bounding box center [72, 570] width 61 height 11
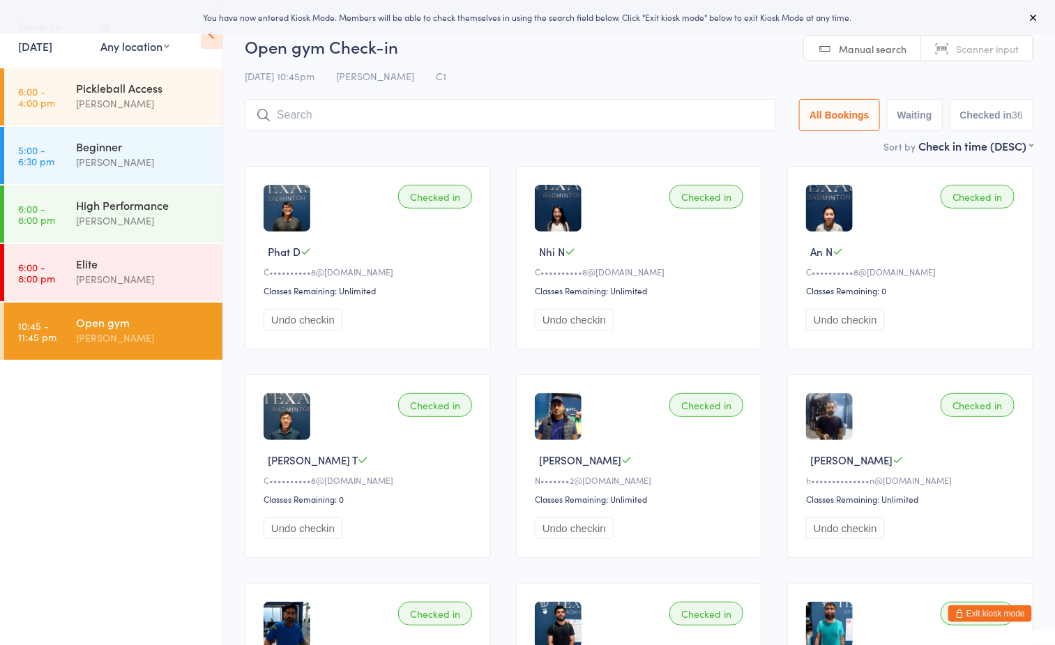
click at [1010, 616] on button "Exit kiosk mode" at bounding box center [990, 613] width 84 height 17
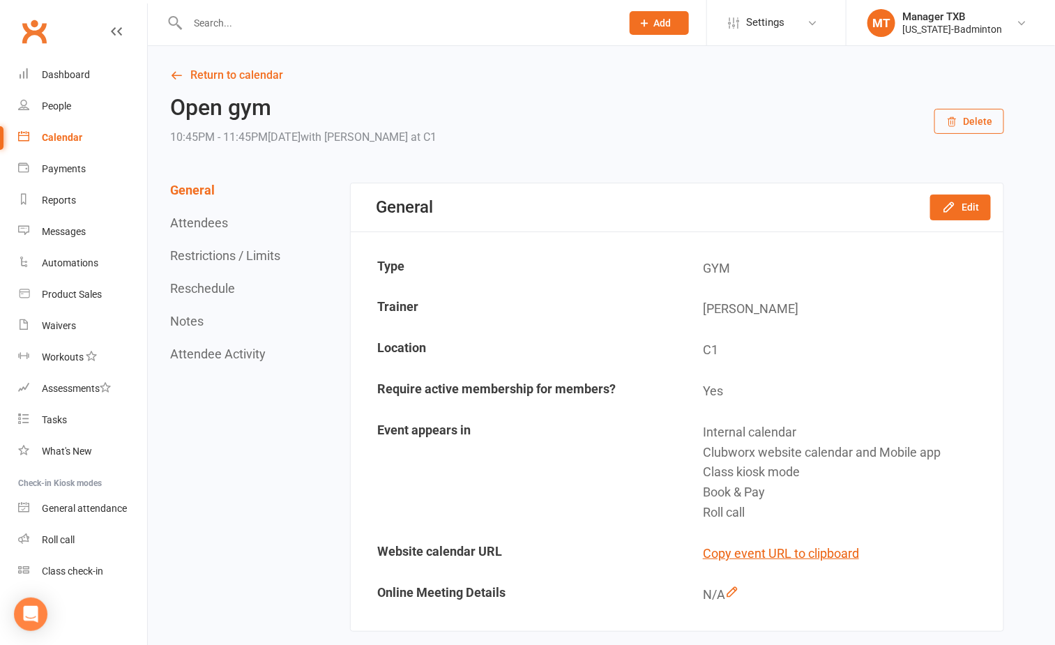
click at [312, 21] on input "text" at bounding box center [397, 23] width 428 height 20
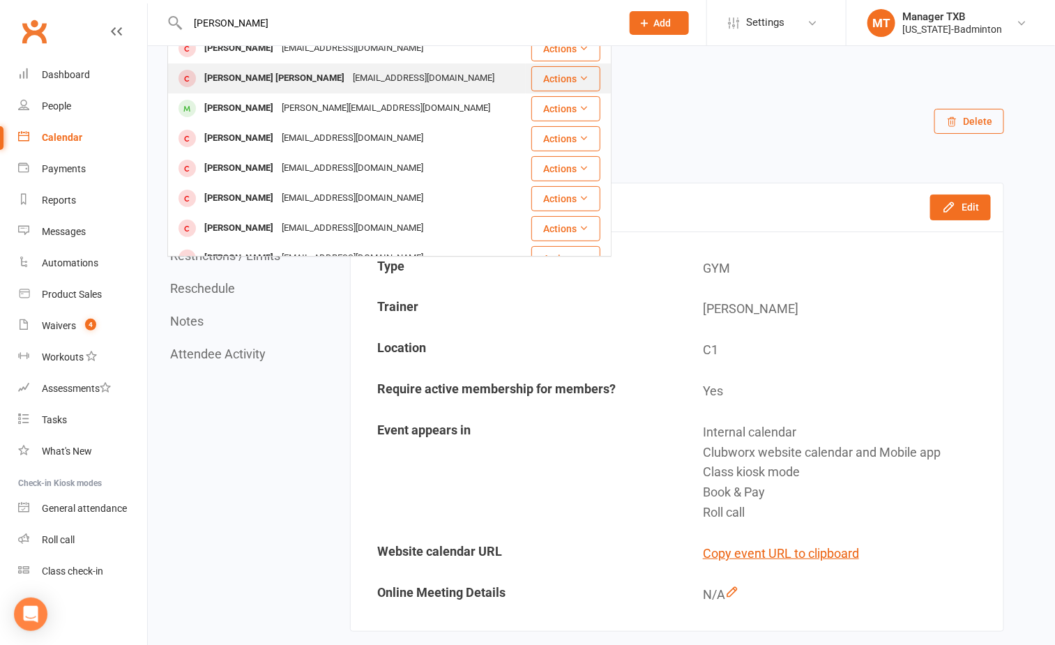
scroll to position [105, 0]
type input "hoang"
click at [304, 171] on div "CAOPHAT.1998@GMAIL.COM" at bounding box center [352, 167] width 150 height 20
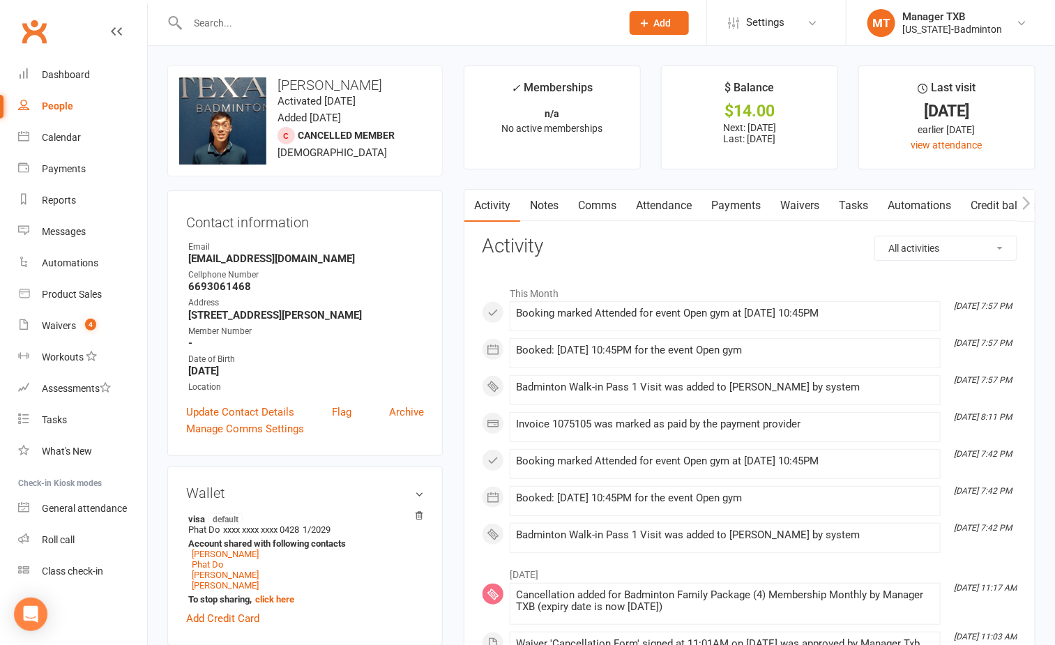
click at [736, 207] on link "Payments" at bounding box center [735, 206] width 69 height 32
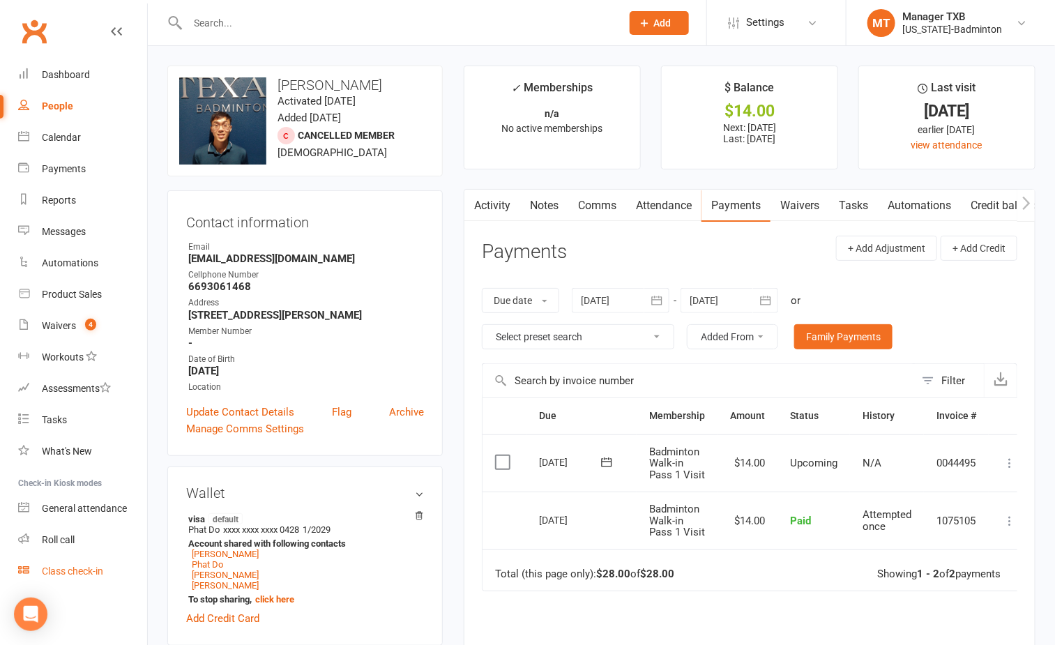
click at [73, 573] on div "Class check-in" at bounding box center [72, 570] width 61 height 11
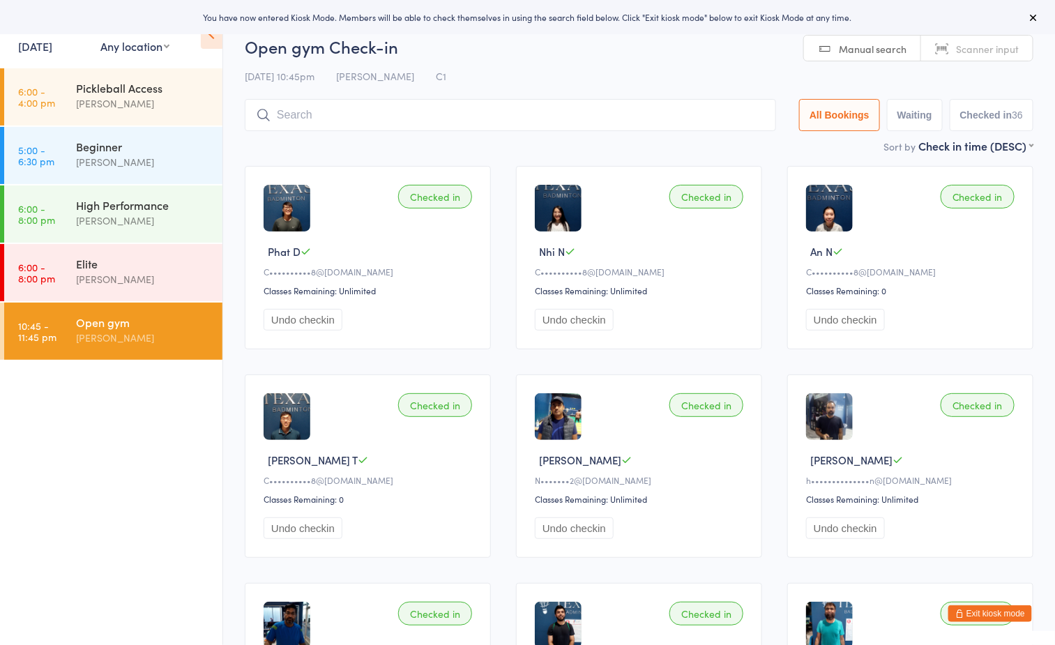
click at [521, 65] on div "[DATE] 10:45pm [PERSON_NAME] C1" at bounding box center [639, 76] width 788 height 23
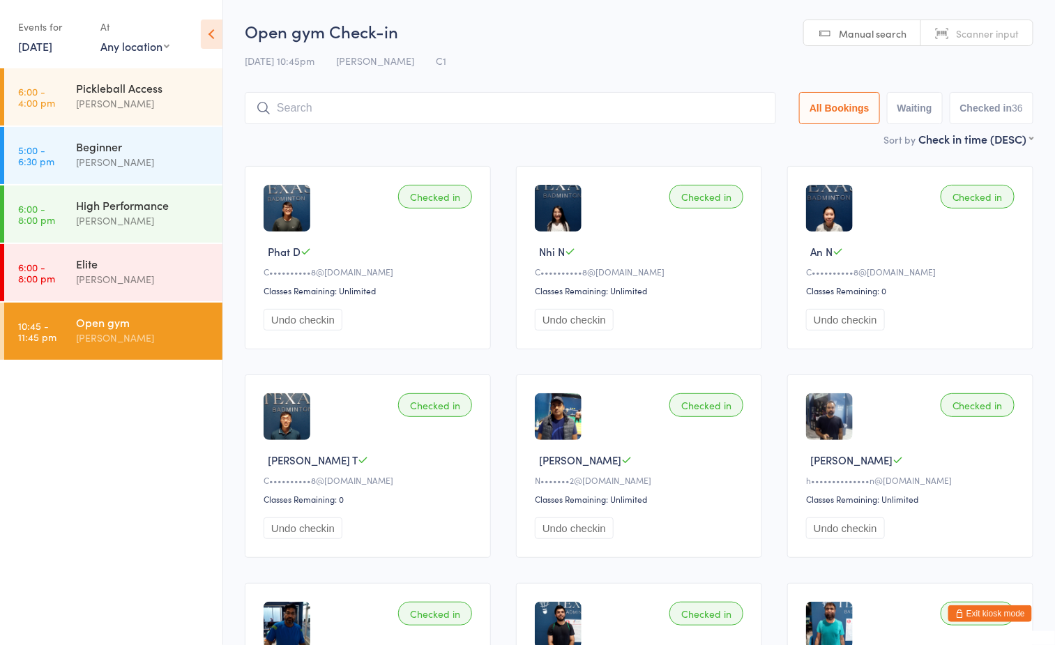
click at [381, 115] on input "search" at bounding box center [510, 108] width 531 height 32
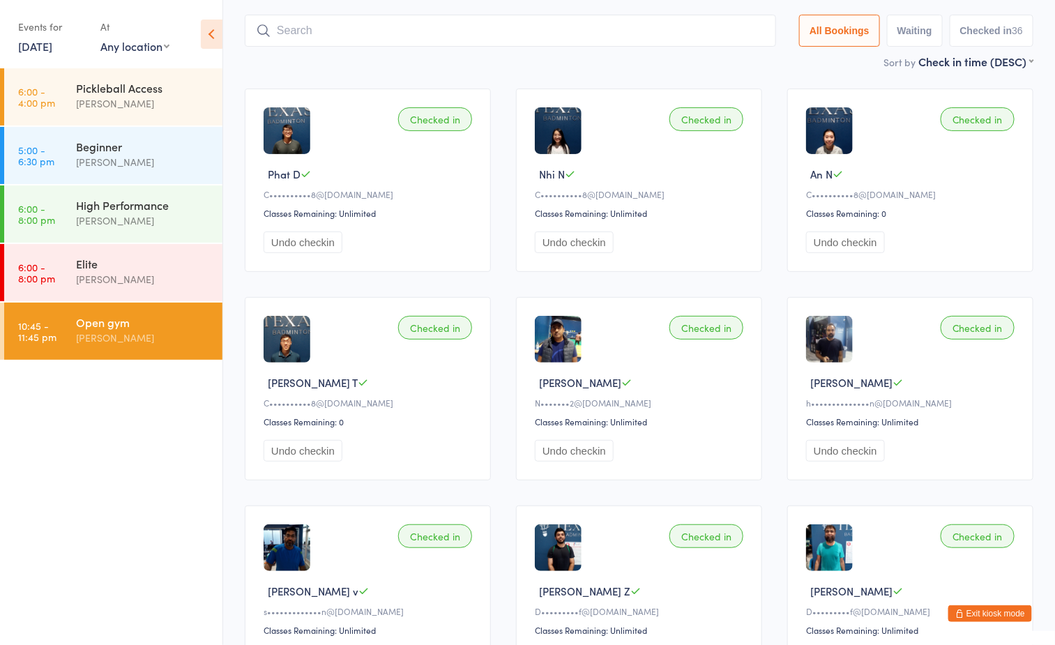
scroll to position [92, 0]
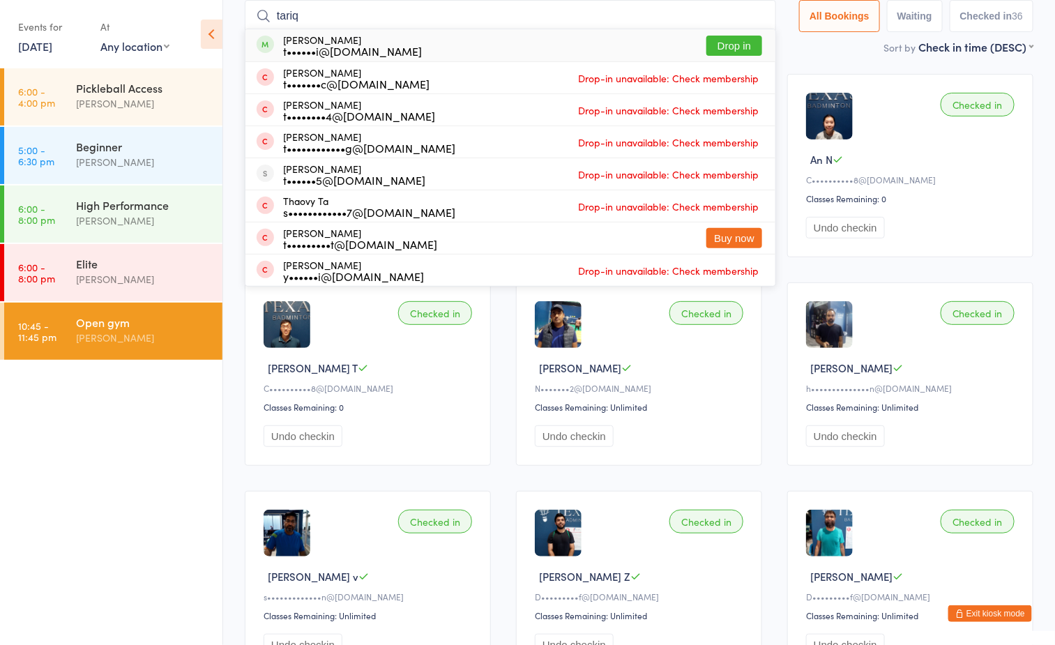
type input "tariq"
click at [718, 40] on button "Drop in" at bounding box center [734, 46] width 56 height 20
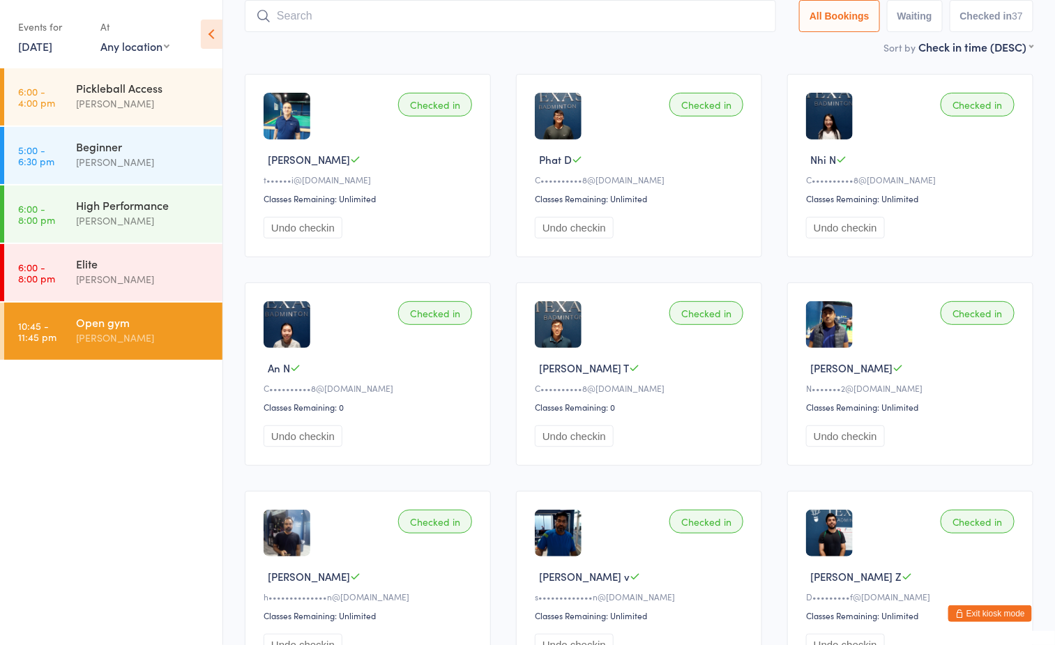
click at [181, 335] on div "[PERSON_NAME]" at bounding box center [143, 338] width 135 height 16
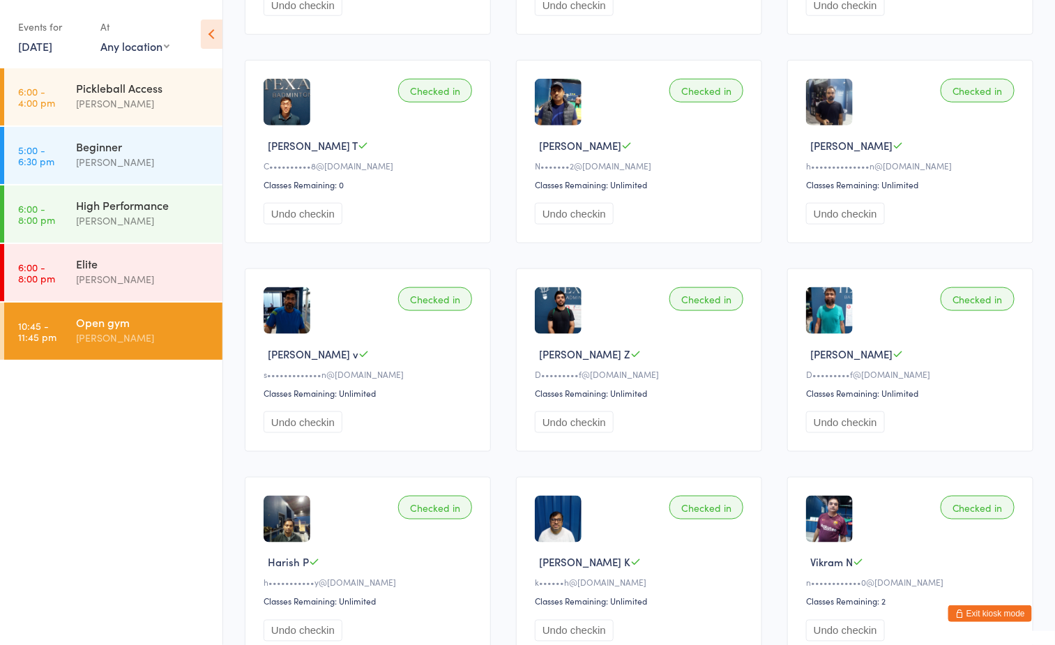
scroll to position [418, 0]
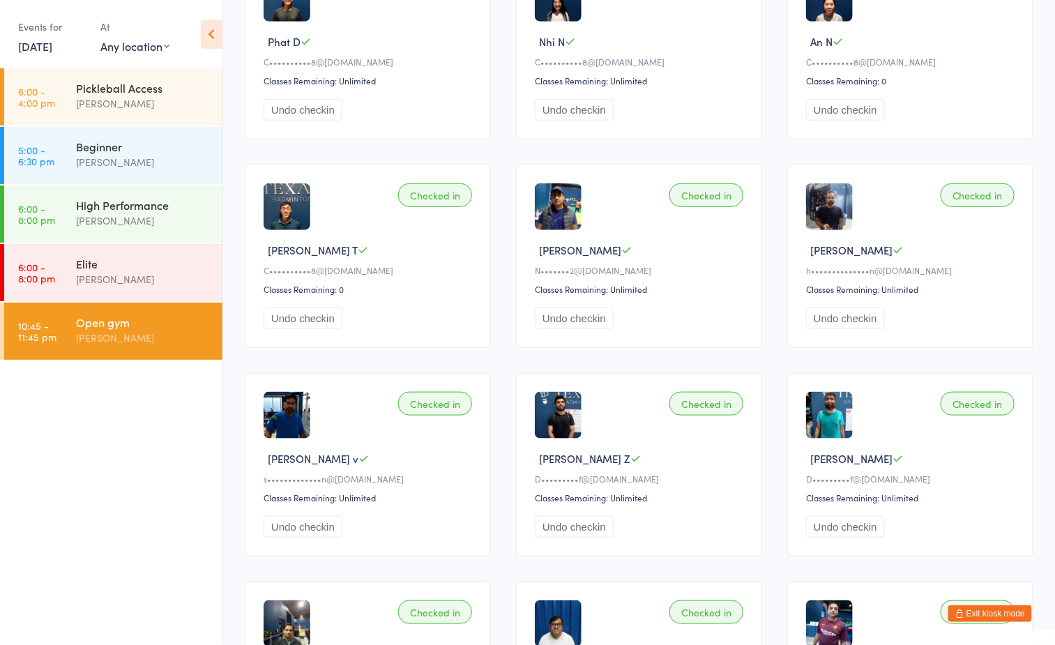
click at [116, 482] on ul "6:00 - 4:00 pm Pickleball Access Boyd Tahtat 5:00 - 6:30 pm Beginner Ayu Gary L…" at bounding box center [111, 356] width 222 height 576
click at [203, 434] on ul "6:00 - 4:00 pm Pickleball Access Boyd Tahtat 5:00 - 6:30 pm Beginner Ayu Gary L…" at bounding box center [111, 356] width 222 height 576
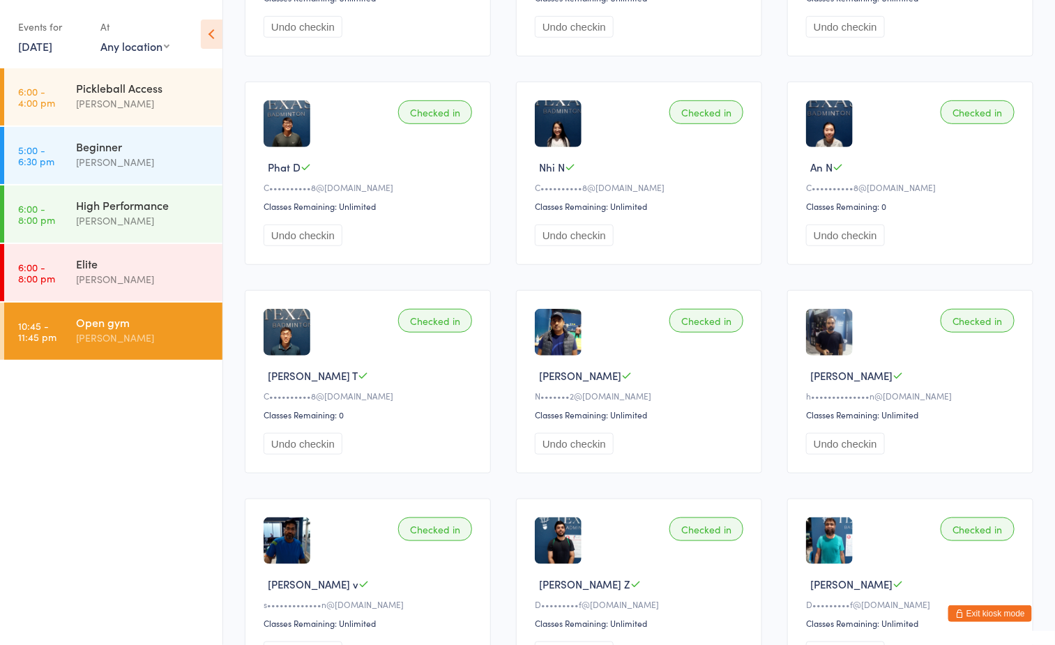
scroll to position [0, 0]
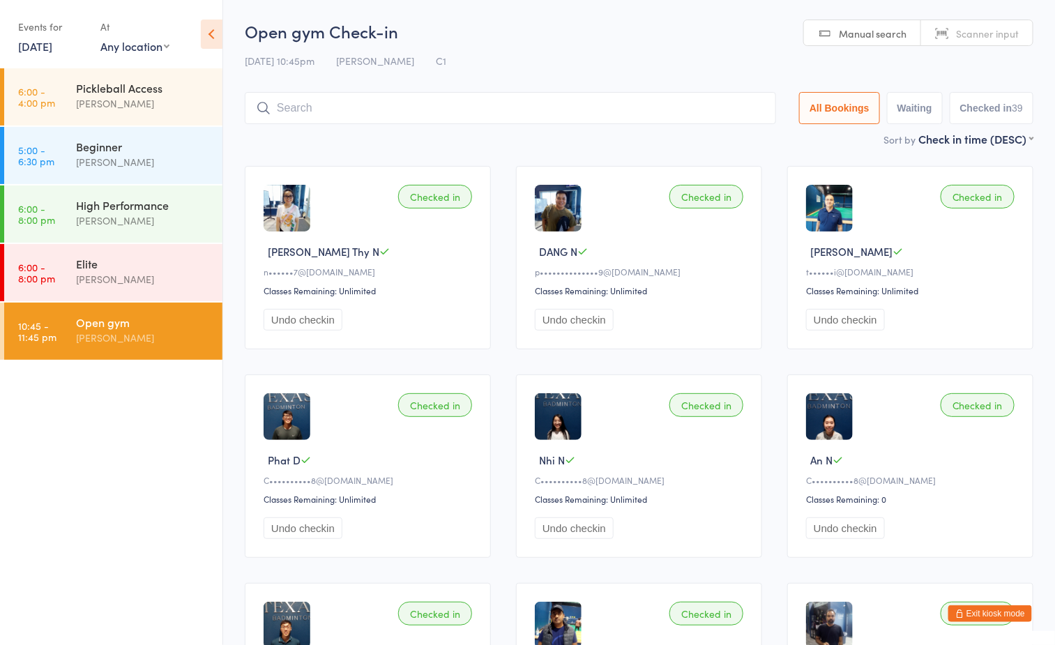
click at [153, 342] on div "[PERSON_NAME]" at bounding box center [143, 338] width 135 height 16
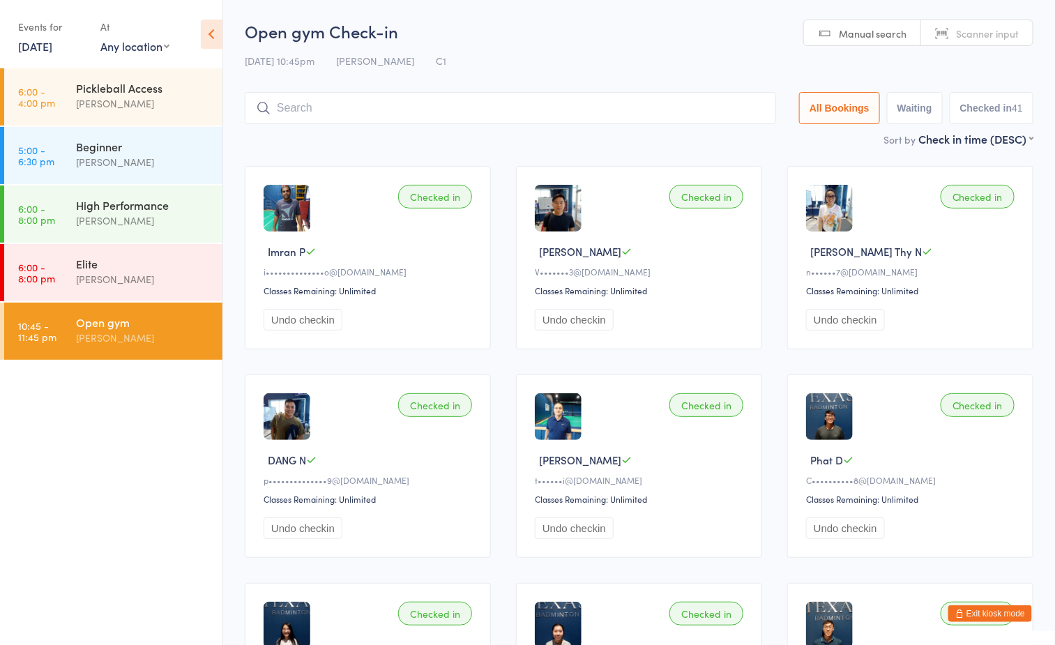
click at [597, 142] on div "Sort by Check in time (DESC) First name (ASC) First name (DESC) Last name (ASC)…" at bounding box center [639, 138] width 788 height 15
click at [523, 36] on h2 "Open gym Check-in" at bounding box center [639, 31] width 788 height 23
click at [498, 55] on div "11 Aug 10:45pm Boyd Tahtat C1" at bounding box center [639, 60] width 788 height 23
click at [542, 25] on h2 "Open gym Check-in" at bounding box center [639, 31] width 788 height 23
click at [155, 335] on div "[PERSON_NAME]" at bounding box center [143, 338] width 135 height 16
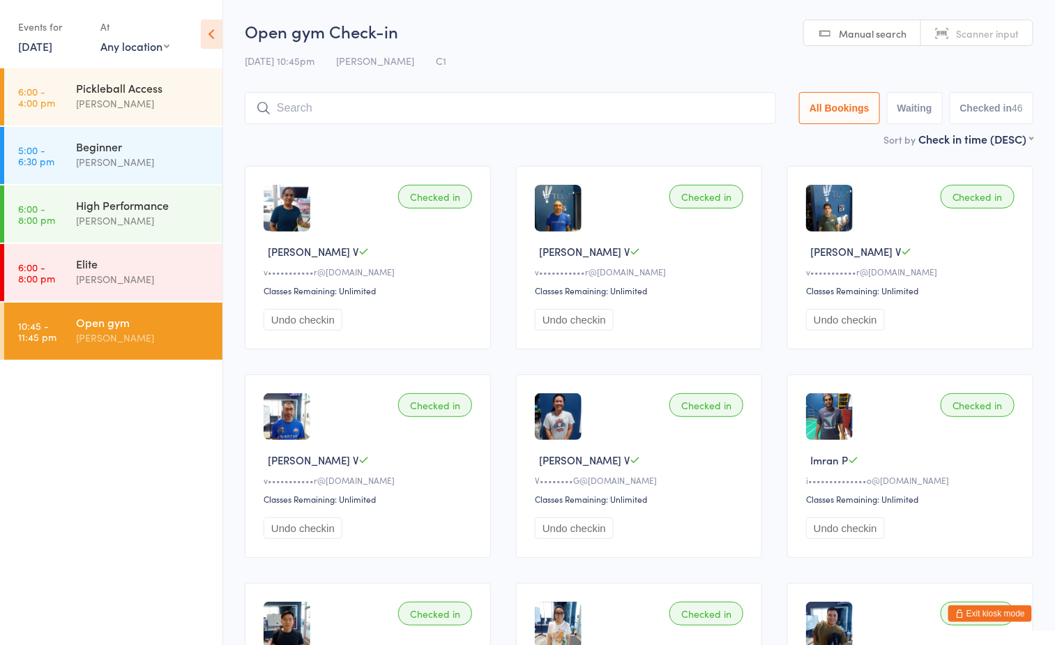
click at [1012, 620] on button "Exit kiosk mode" at bounding box center [990, 613] width 84 height 17
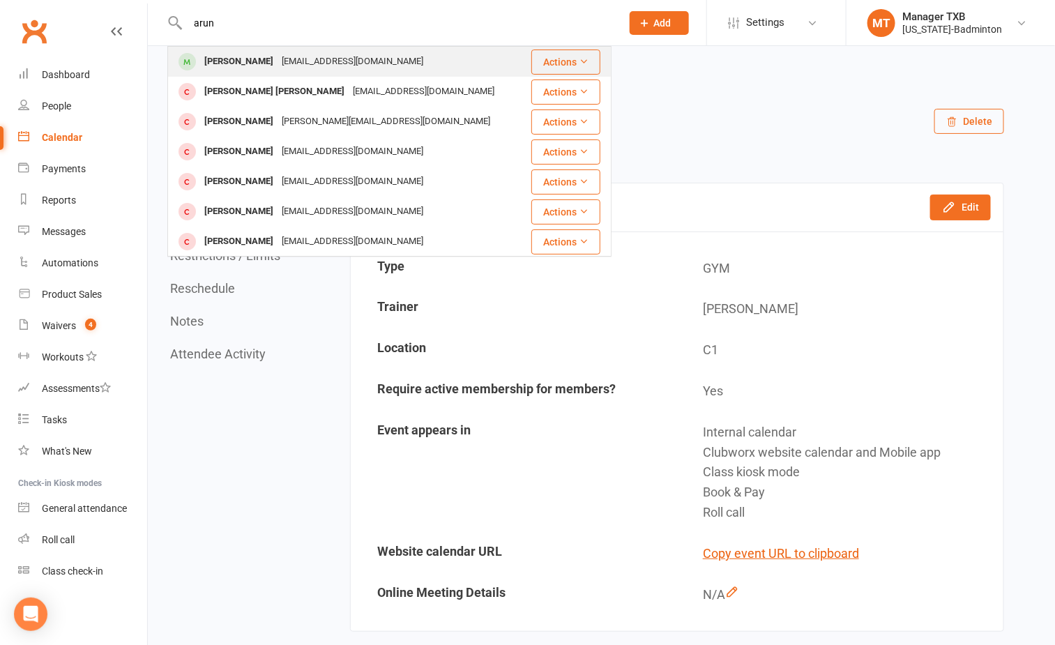
type input "arun"
click at [323, 57] on div "[EMAIL_ADDRESS][DOMAIN_NAME]" at bounding box center [352, 62] width 150 height 20
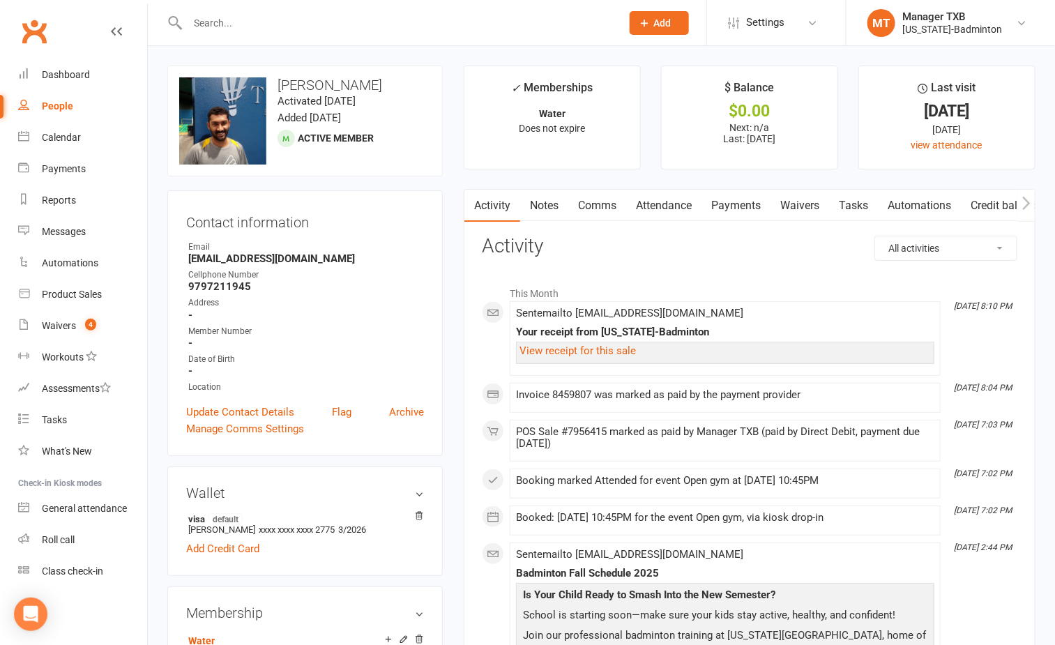
click at [252, 23] on input "text" at bounding box center [397, 23] width 428 height 20
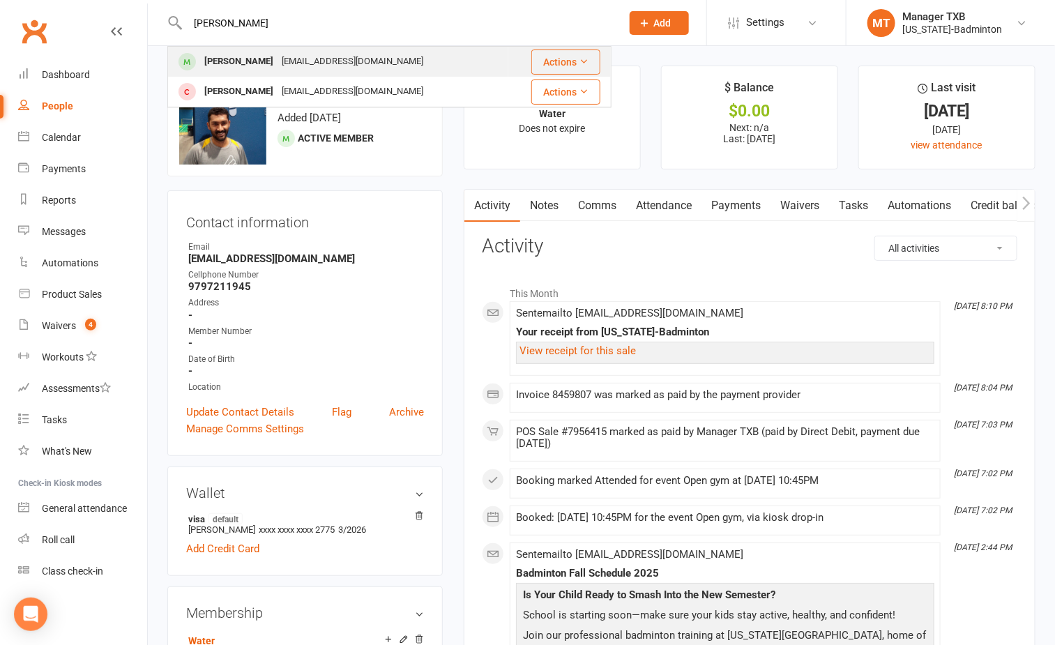
type input "abhilash"
click at [277, 57] on div "abhilash919@gmail.com" at bounding box center [352, 62] width 150 height 20
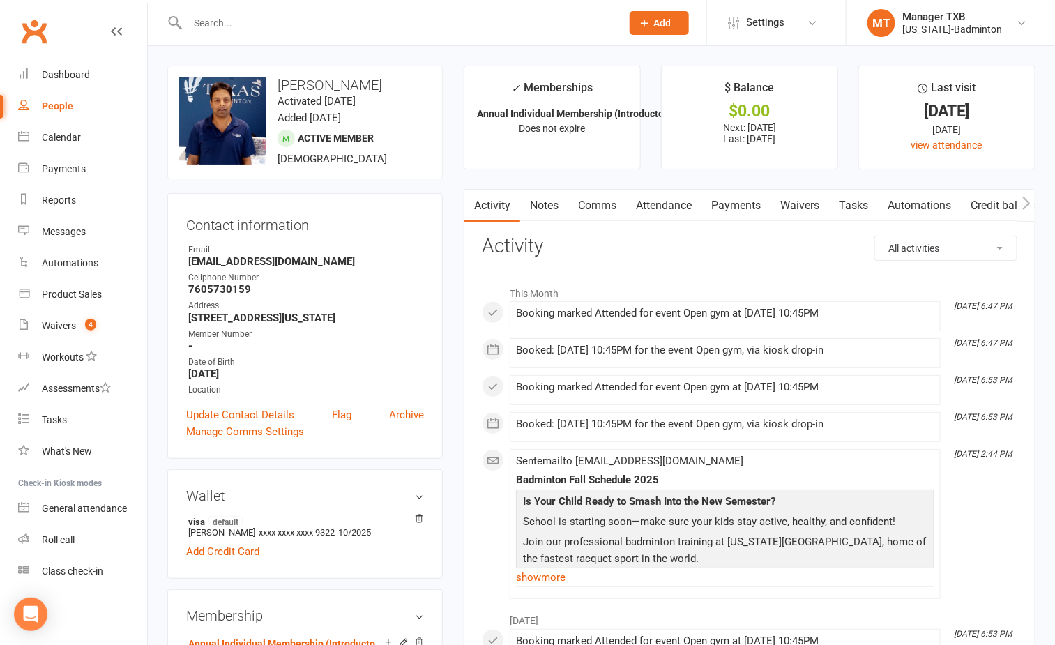
click at [266, 21] on input "text" at bounding box center [397, 23] width 428 height 20
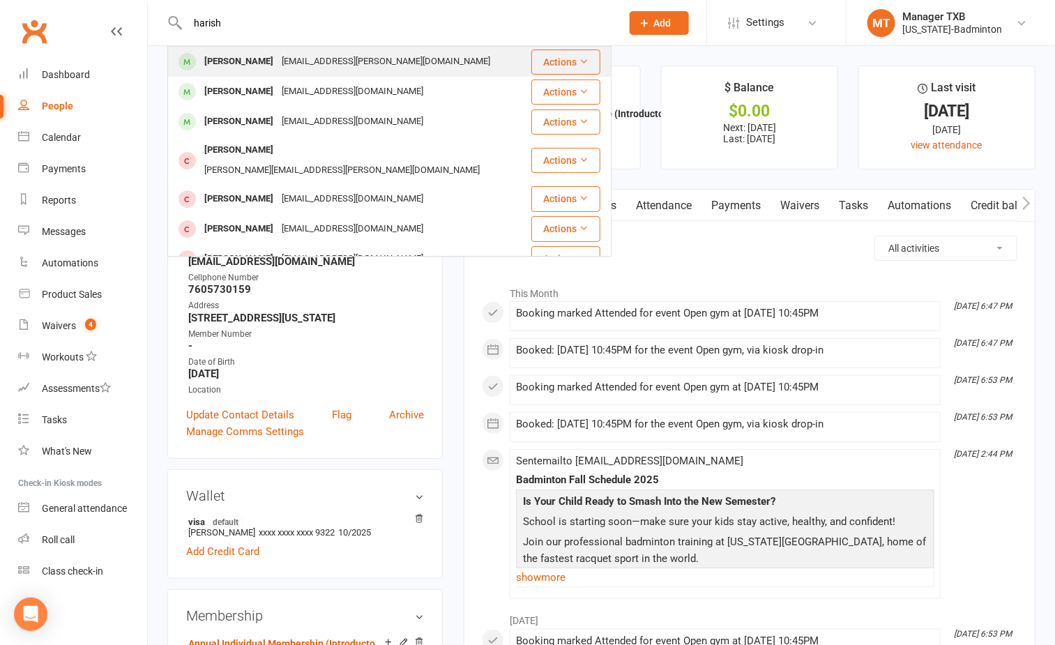
type input "harish"
click at [277, 56] on div "Harish.pahuja@gmail.com" at bounding box center [385, 62] width 217 height 20
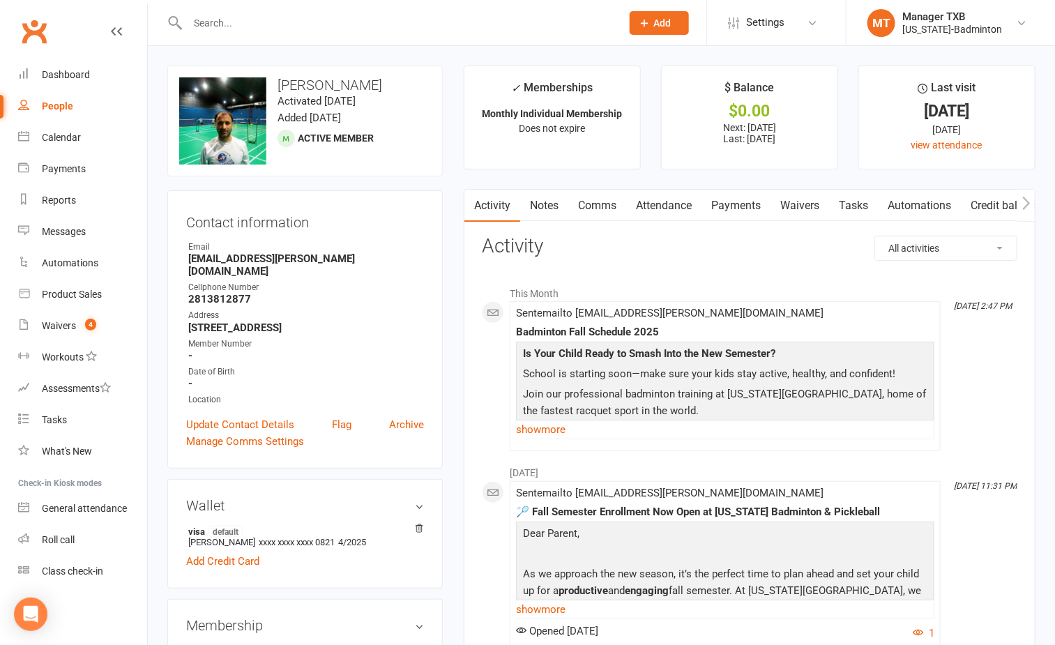
click at [261, 22] on input "text" at bounding box center [397, 23] width 428 height 20
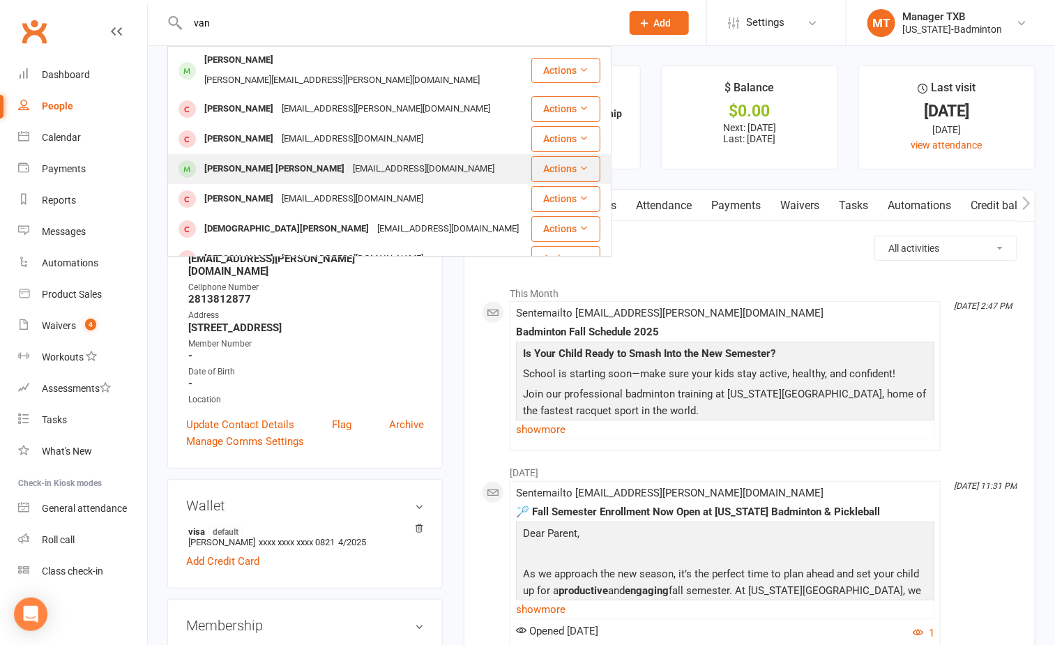
type input "van"
click at [349, 159] on div "vanhaxl@gmail.com" at bounding box center [424, 169] width 150 height 20
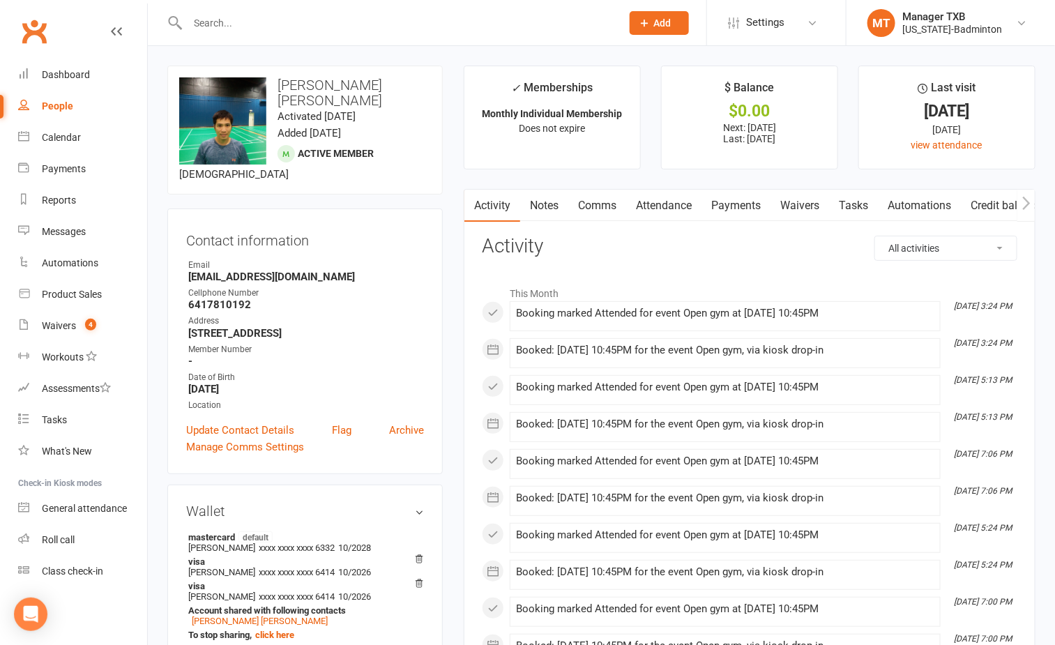
click at [310, 24] on input "text" at bounding box center [397, 23] width 428 height 20
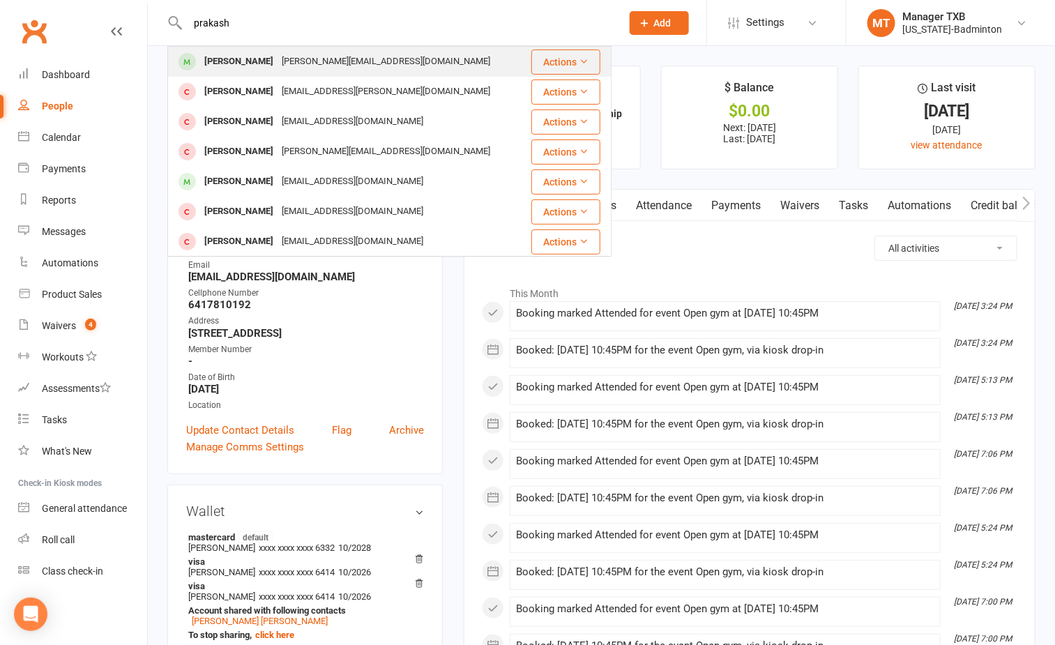
type input "prakash"
click at [303, 59] on div "Prakashkumar.deo@gmail.com" at bounding box center [385, 62] width 217 height 20
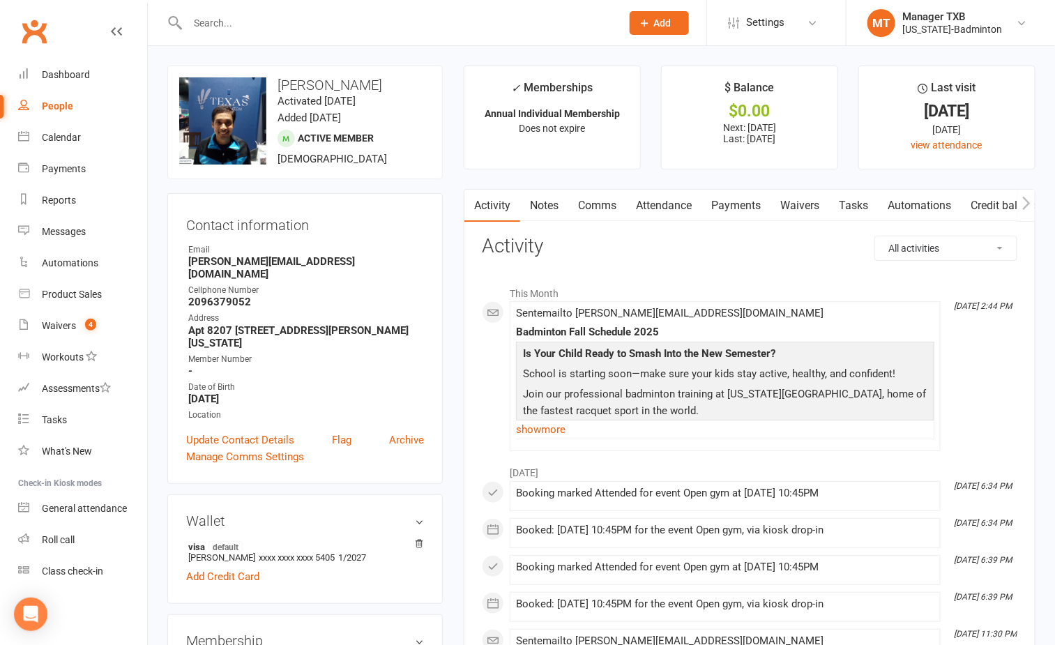
click at [300, 21] on input "text" at bounding box center [397, 23] width 428 height 20
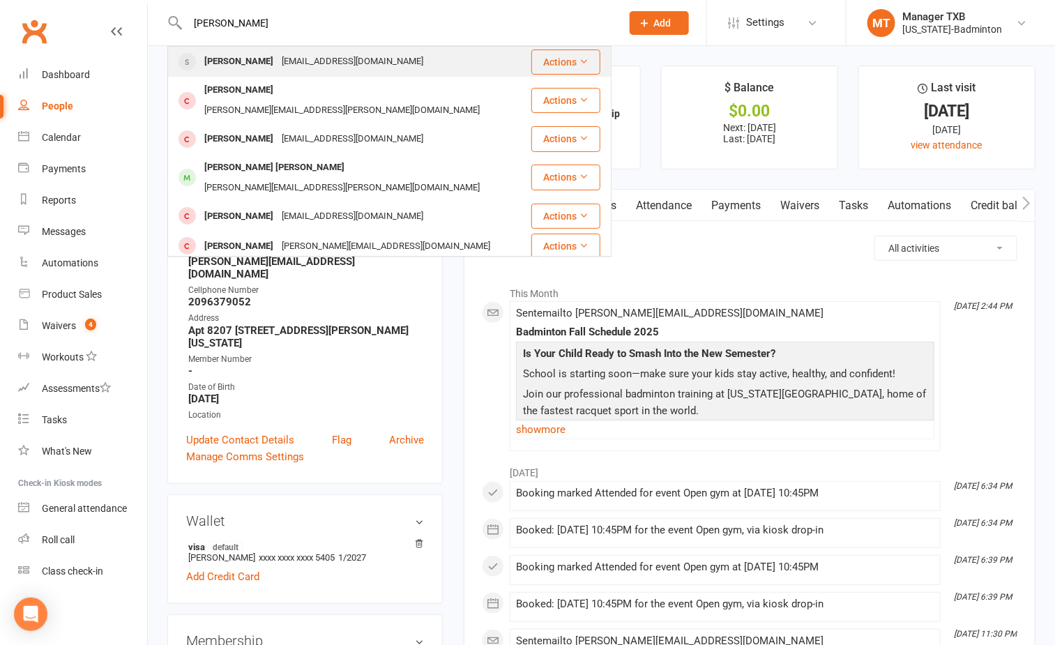
type input "srikar"
click at [287, 65] on div "vad_srikar@hotmail.com" at bounding box center [352, 62] width 150 height 20
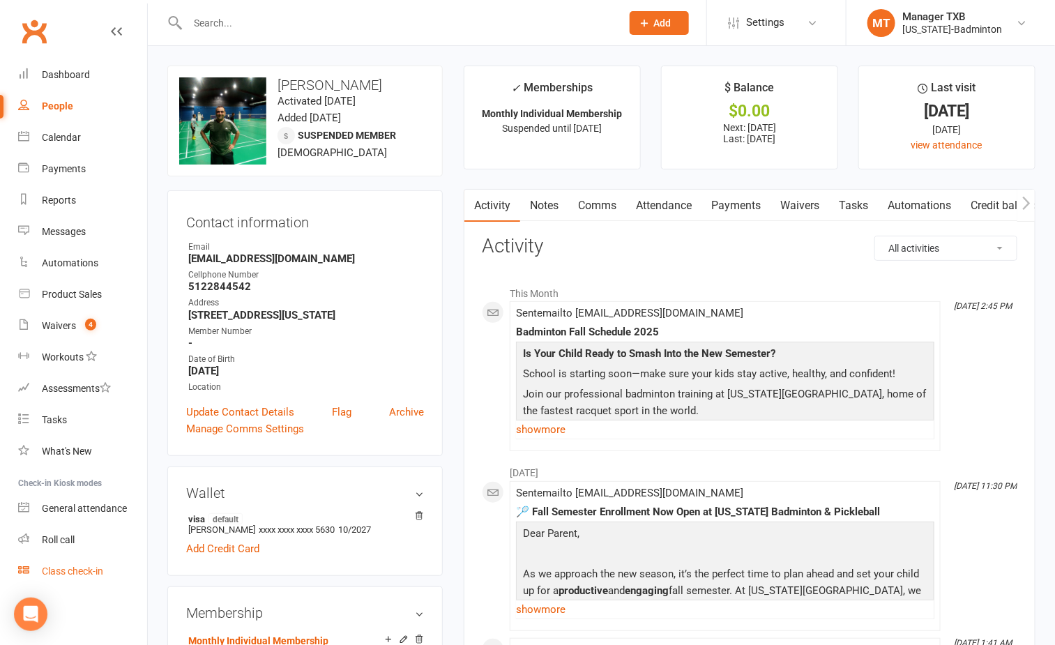
click at [72, 576] on link "Class check-in" at bounding box center [82, 571] width 129 height 31
